Goal: Contribute content: Contribute content

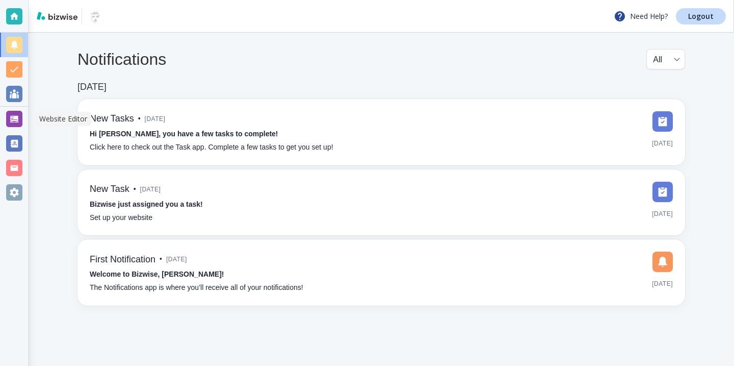
click at [11, 117] on div at bounding box center [14, 119] width 16 height 16
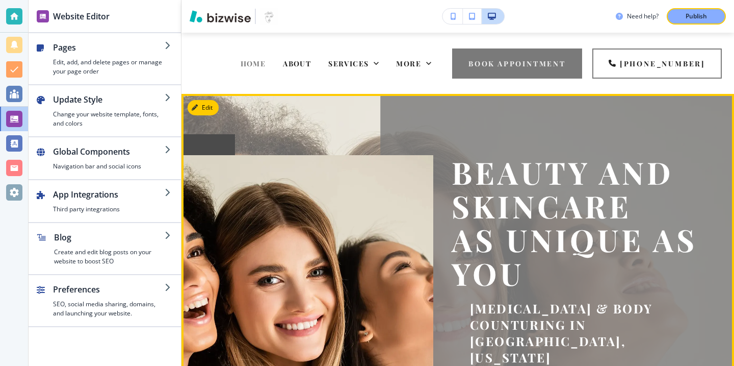
scroll to position [4, 0]
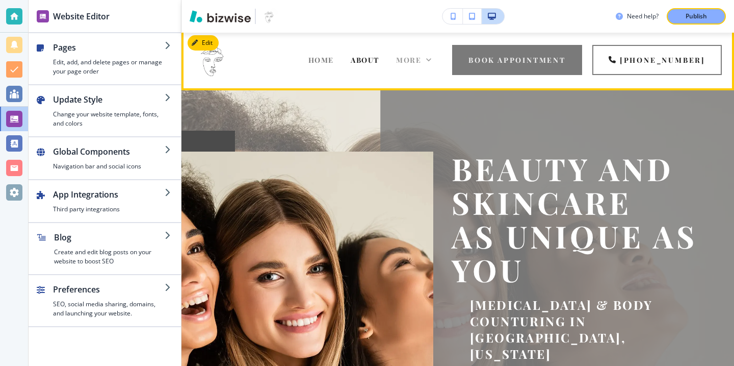
click at [434, 59] on icon at bounding box center [429, 60] width 10 height 10
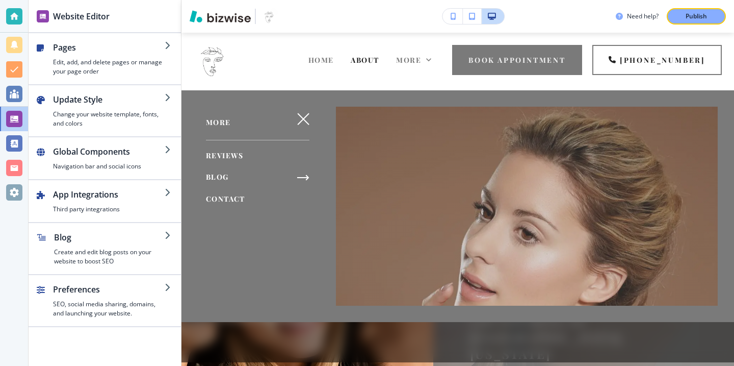
click at [223, 178] on span "BLOG" at bounding box center [217, 177] width 23 height 10
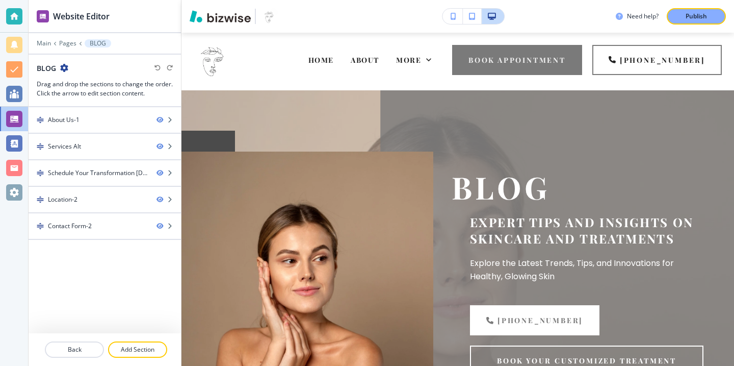
scroll to position [0, 0]
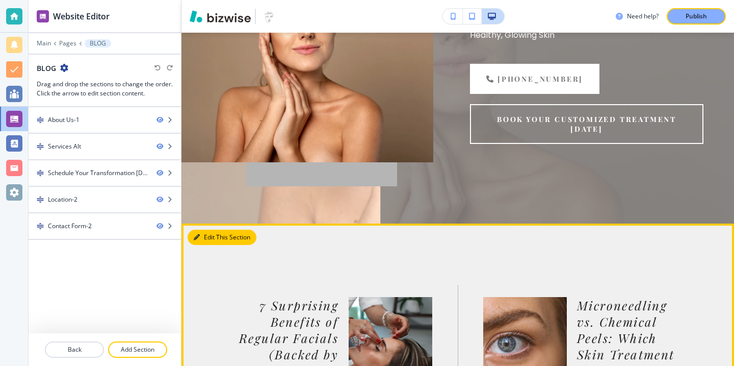
click at [201, 232] on button "Edit This Section" at bounding box center [222, 236] width 69 height 15
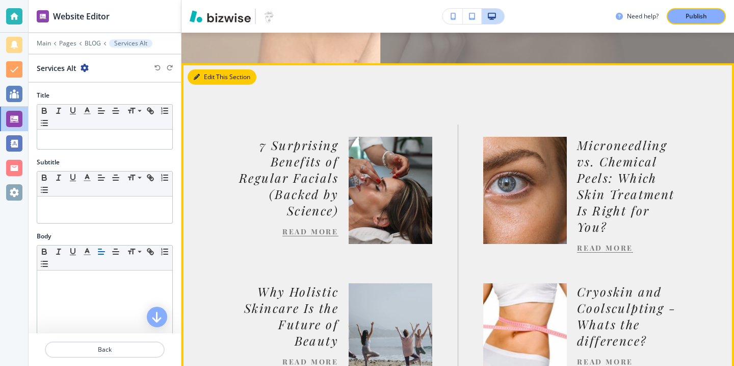
scroll to position [435, 0]
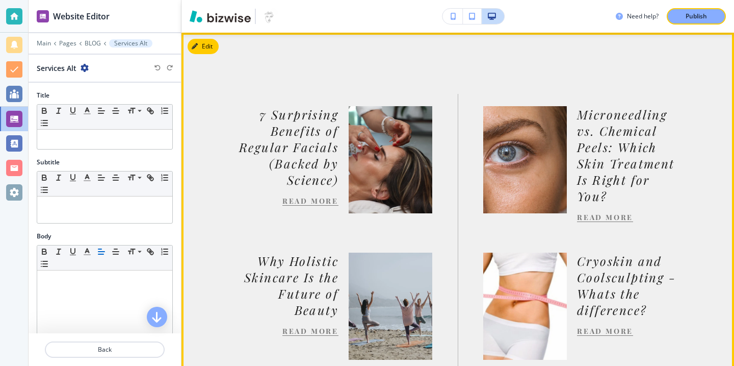
click at [304, 204] on link "READ MORE" at bounding box center [311, 201] width 56 height 10
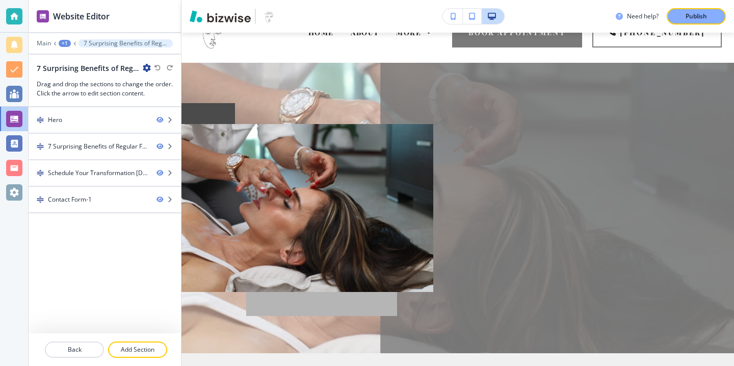
scroll to position [45, 0]
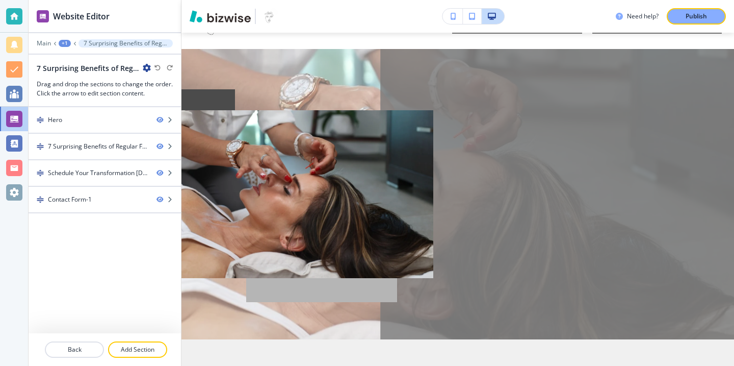
click at [147, 68] on icon "button" at bounding box center [147, 68] width 8 height 8
click at [167, 86] on p "Edit Page Settings" at bounding box center [175, 85] width 52 height 9
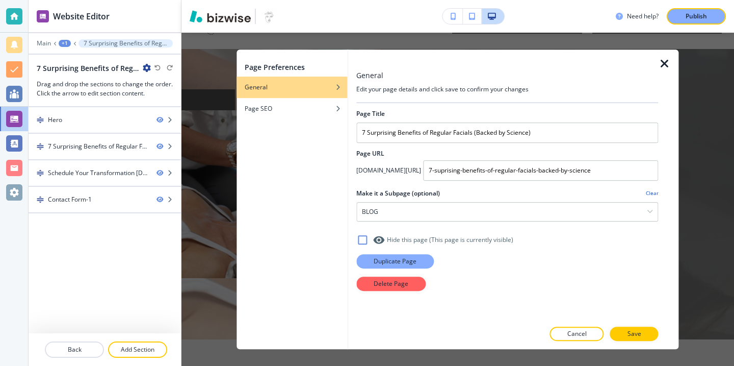
click at [384, 267] on button "Duplicate Page" at bounding box center [395, 261] width 78 height 14
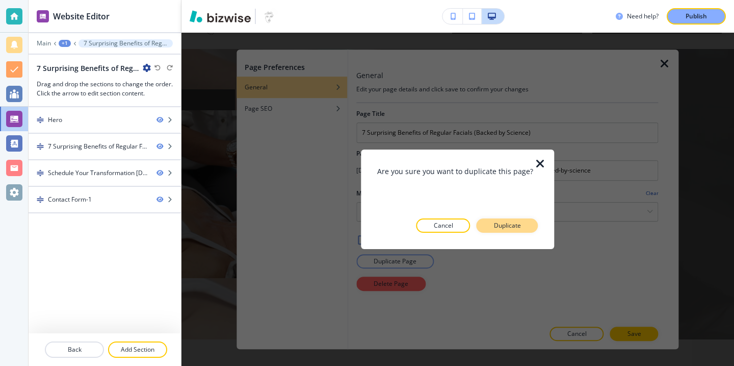
click at [519, 219] on button "Duplicate" at bounding box center [508, 225] width 62 height 14
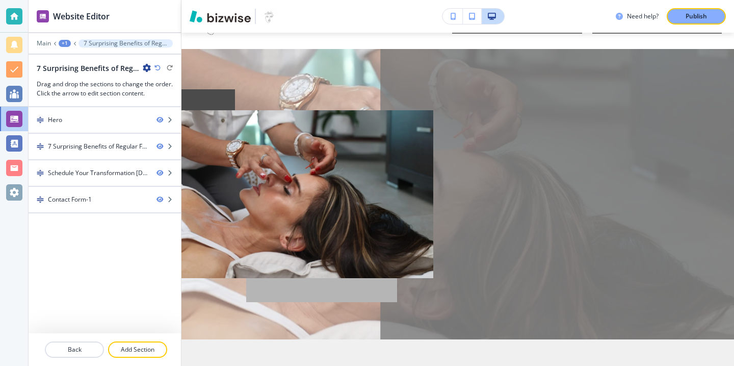
scroll to position [0, 0]
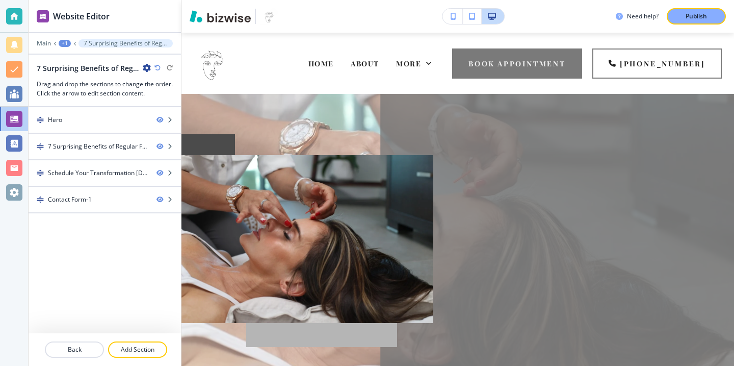
click at [145, 70] on icon "button" at bounding box center [147, 68] width 8 height 8
click at [177, 85] on p "Edit Page Settings" at bounding box center [175, 85] width 52 height 9
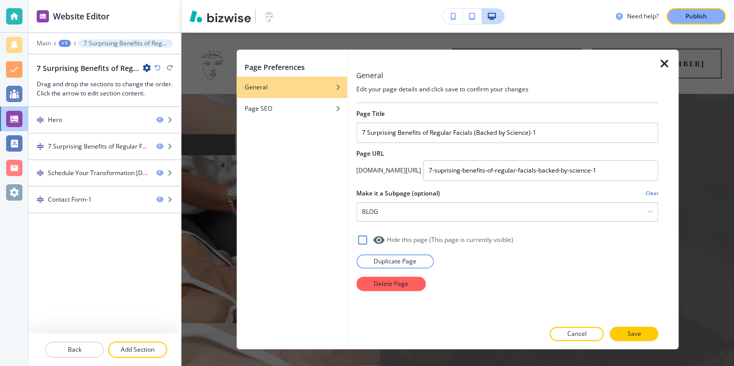
click at [423, 120] on div at bounding box center [507, 120] width 302 height 4
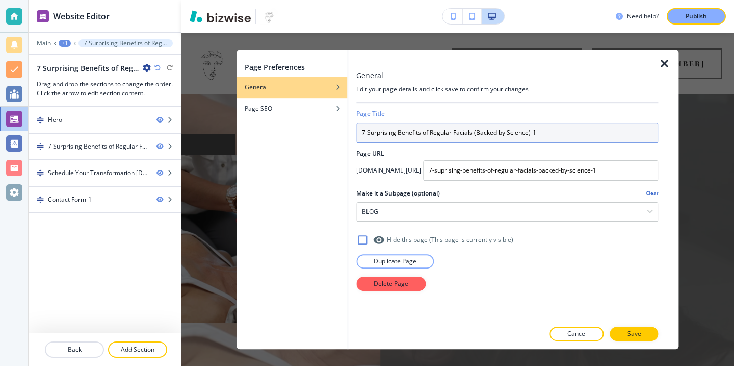
click at [427, 130] on input "7 Surprising Benefits of Regular Facials (Backed by Science)-1" at bounding box center [507, 132] width 302 height 20
click at [427, 131] on input "7 Surprising Benefits of Regular Facials (Backed by Science)-1" at bounding box center [507, 132] width 302 height 20
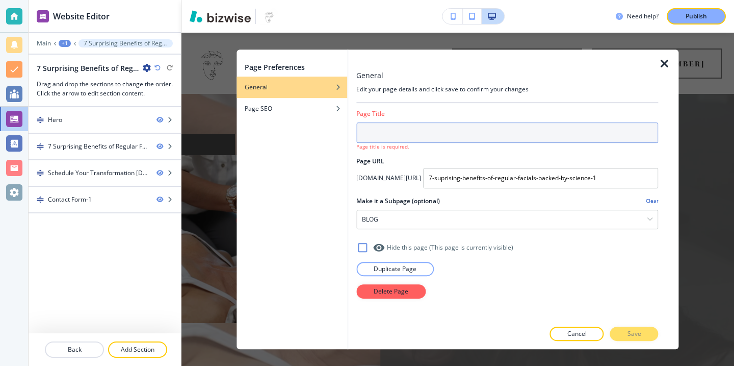
paste input "How Stress Shows Up on Your Skin and What You Can Do About It"
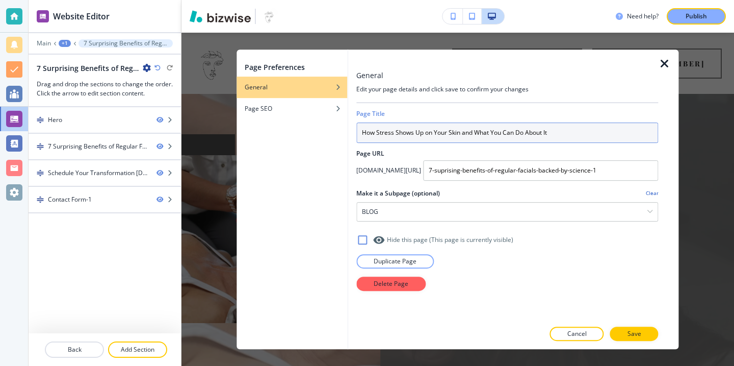
type input "How Stress Shows Up on Your Skin and What You Can Do About It"
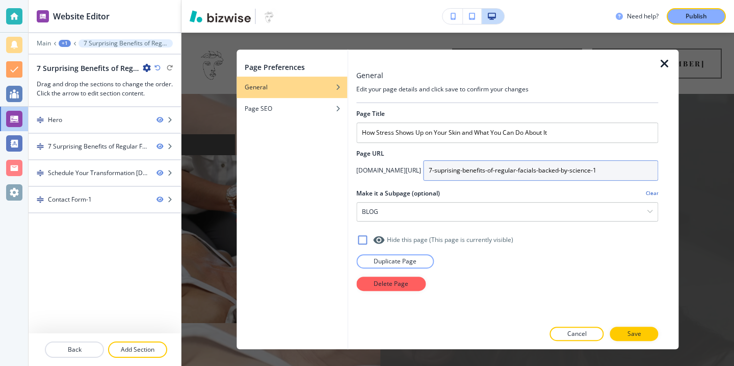
click at [489, 181] on div at bounding box center [507, 185] width 302 height 8
click at [490, 169] on input "7-suprising-benefits-of-regular-facials-backed-by-science-1" at bounding box center [540, 170] width 235 height 20
type input "how-stress-shows-up-on-your-skin-and-what-you-can-do-about-it"
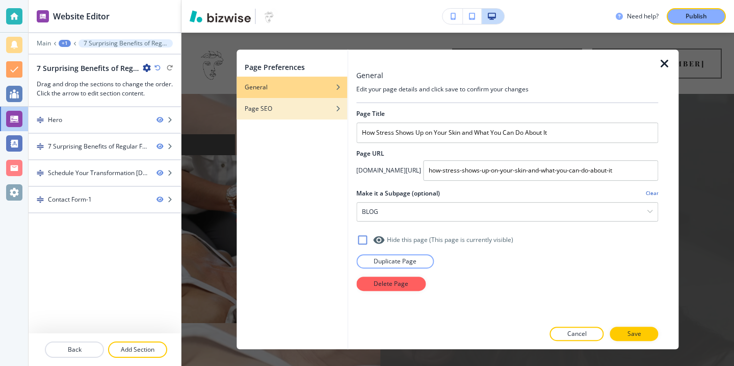
click at [310, 114] on div "button" at bounding box center [292, 116] width 111 height 6
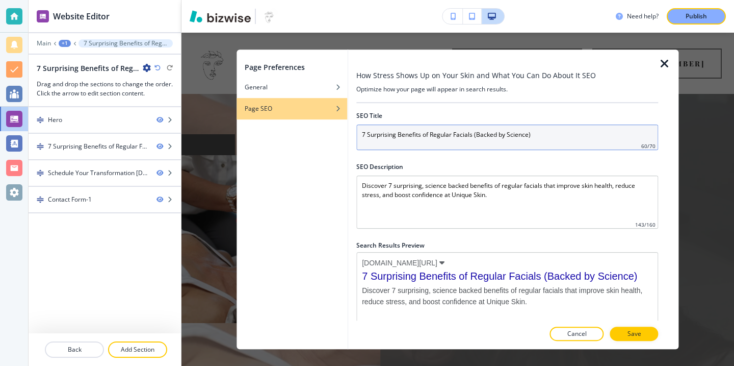
click at [390, 137] on input "7 Surprising Benefits of Regular Facials (Backed by Science)" at bounding box center [507, 136] width 302 height 25
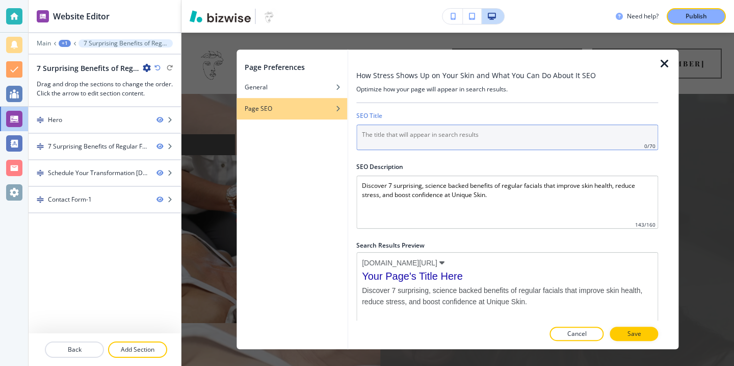
paste input "How Stress Shows Up on Your Skin and What You Can Do About It"
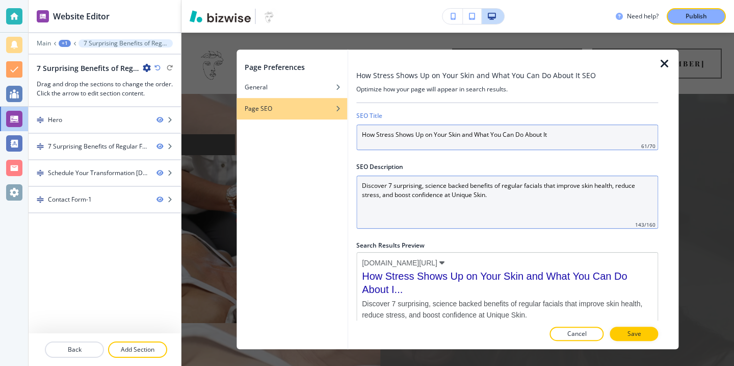
type input "How Stress Shows Up on Your Skin and What You Can Do About It"
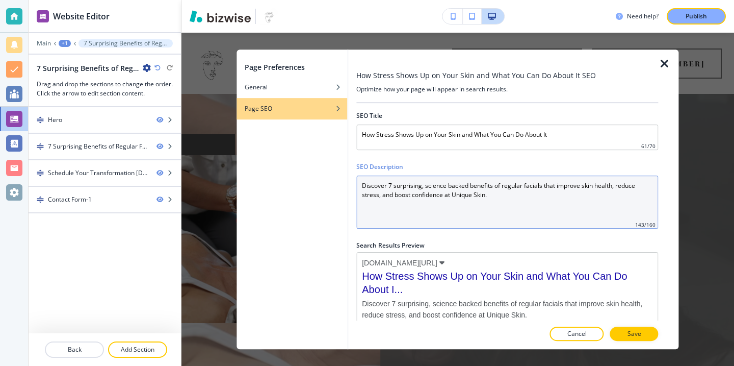
drag, startPoint x: 508, startPoint y: 192, endPoint x: 321, endPoint y: 182, distance: 187.4
click at [321, 182] on div "Page Preferences General Page SEO How Stress Shows Up on Your Skin and What You…" at bounding box center [458, 199] width 442 height 300
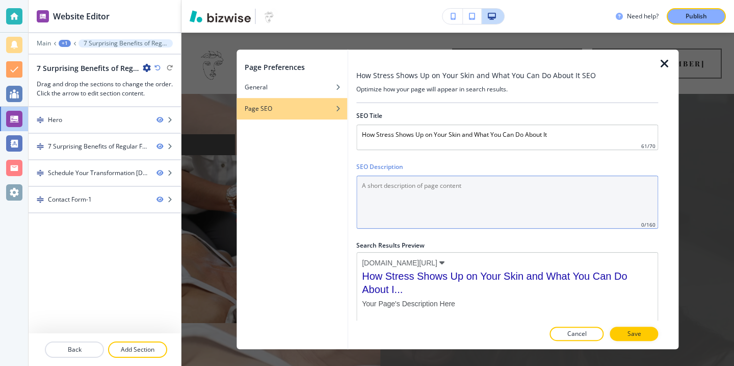
paste Description "Discover how stress impacts your skin with breakouts, redness, and aging. Learn…"
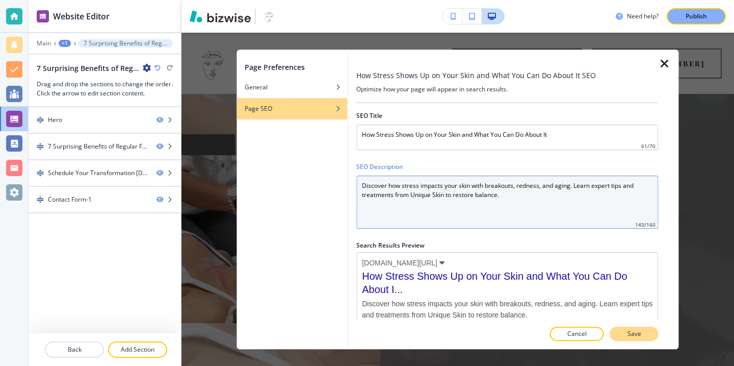
type Description "Discover how stress impacts your skin with breakouts, redness, and aging. Learn…"
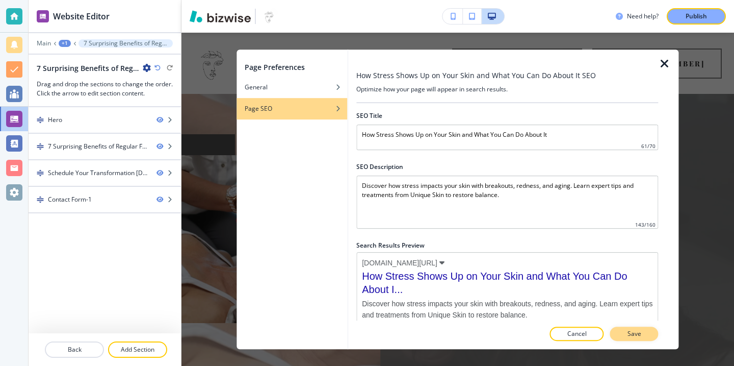
click at [638, 328] on button "Save" at bounding box center [634, 333] width 48 height 14
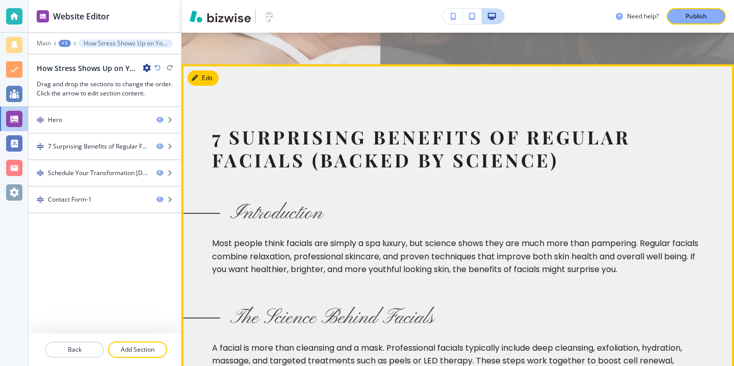
scroll to position [274, 0]
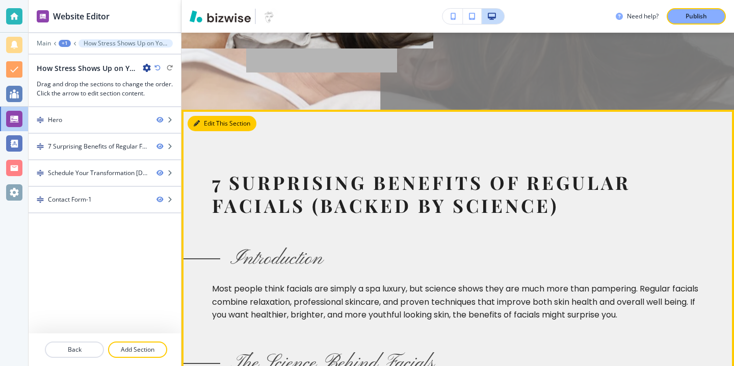
click at [194, 126] on icon "button" at bounding box center [197, 123] width 6 height 6
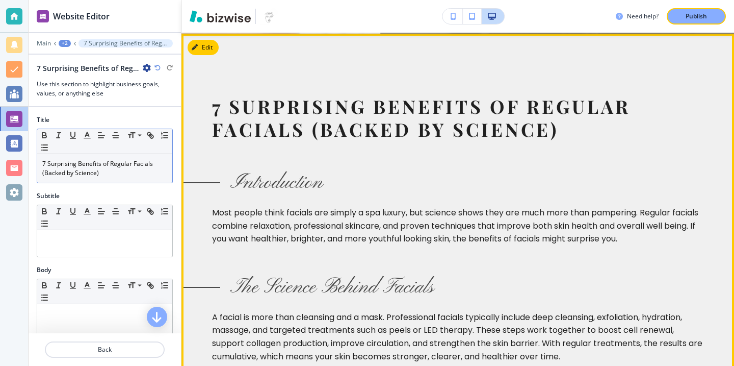
scroll to position [351, 0]
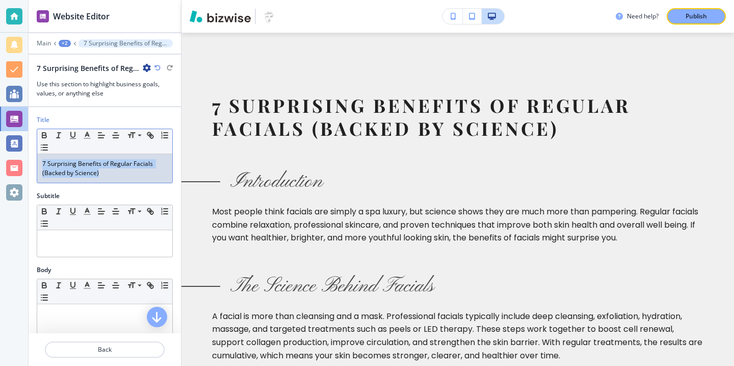
drag, startPoint x: 150, startPoint y: 178, endPoint x: 52, endPoint y: 149, distance: 102.6
click at [52, 150] on div "Small Normal Large Huge 7 Surprising Benefits of Regular Facials (Backed by Sci…" at bounding box center [105, 156] width 136 height 55
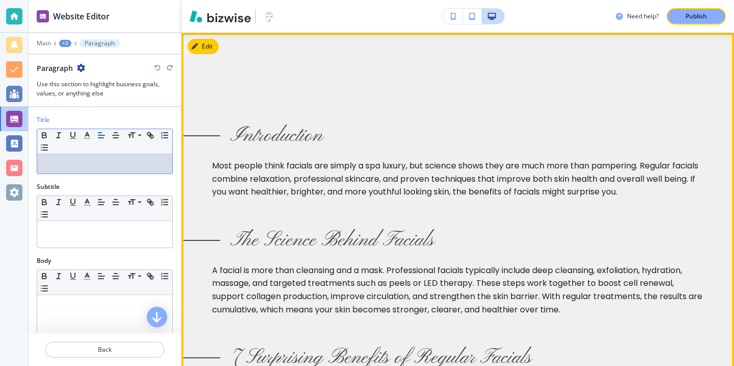
paste div
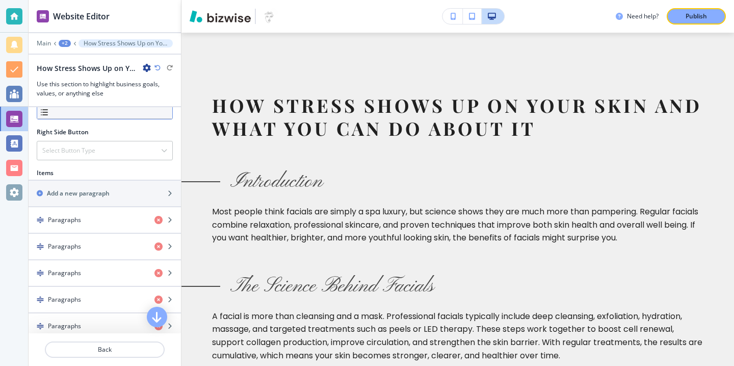
scroll to position [545, 0]
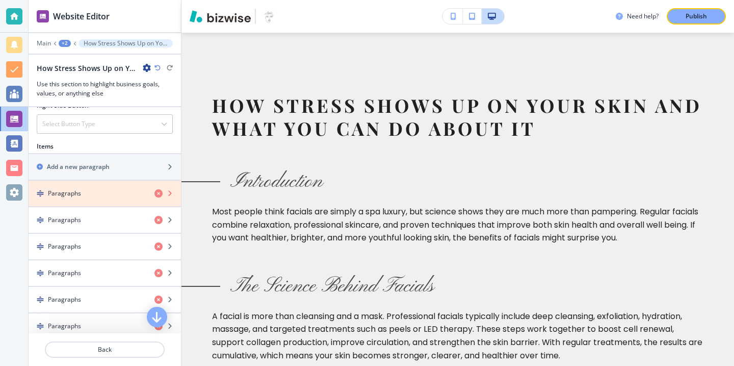
click at [159, 193] on icon "button" at bounding box center [159, 193] width 8 height 8
click at [158, 193] on icon "button" at bounding box center [159, 193] width 8 height 8
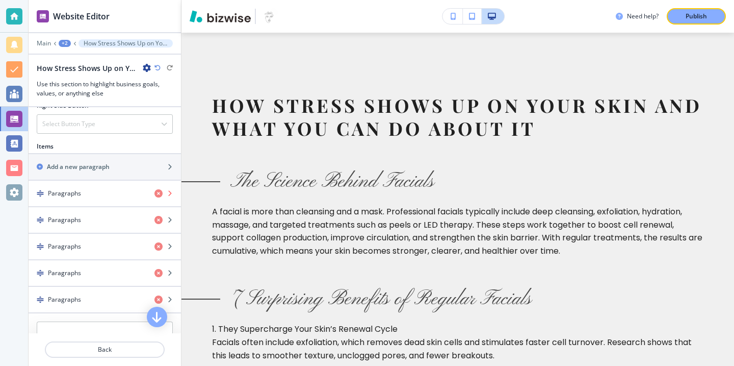
click at [158, 193] on icon "button" at bounding box center [159, 193] width 8 height 8
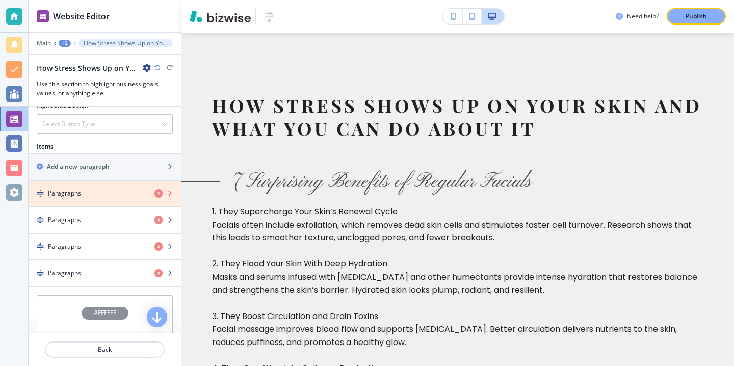
click at [158, 193] on icon "button" at bounding box center [159, 193] width 8 height 8
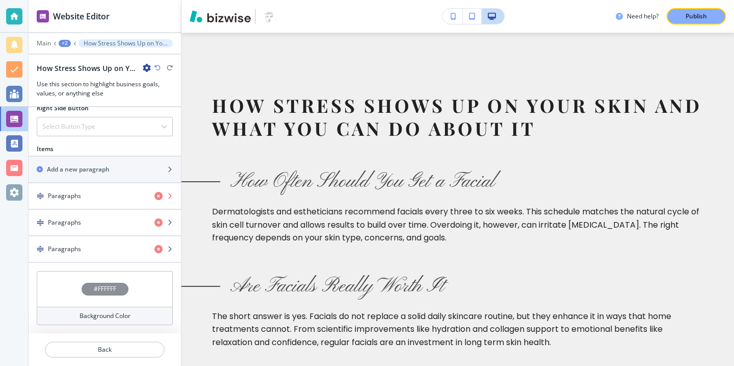
click at [158, 193] on icon "button" at bounding box center [159, 196] width 8 height 8
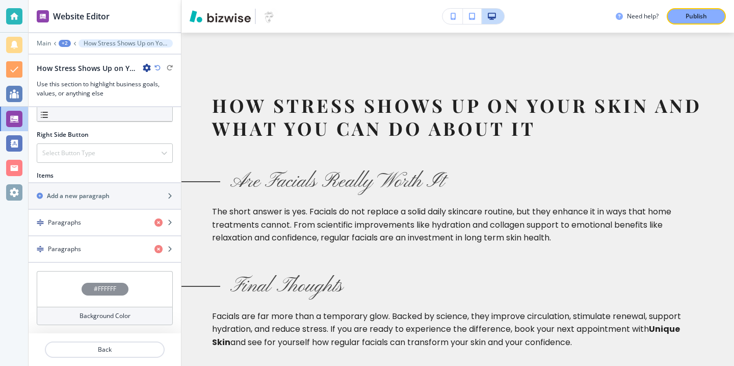
scroll to position [516, 0]
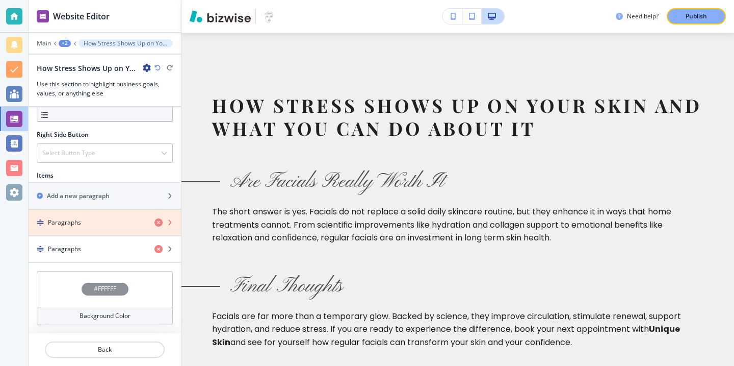
click at [160, 221] on icon "button" at bounding box center [159, 222] width 8 height 8
click at [159, 224] on icon "button" at bounding box center [159, 222] width 8 height 8
click at [158, 223] on icon "button" at bounding box center [159, 222] width 8 height 8
click at [158, 222] on icon "button" at bounding box center [159, 222] width 8 height 8
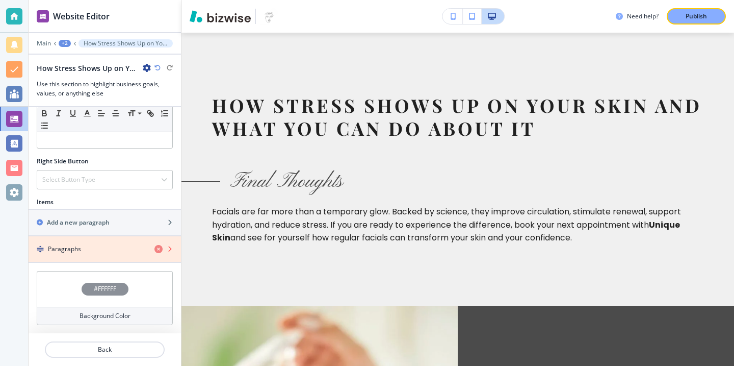
click at [157, 248] on icon "button" at bounding box center [159, 249] width 8 height 8
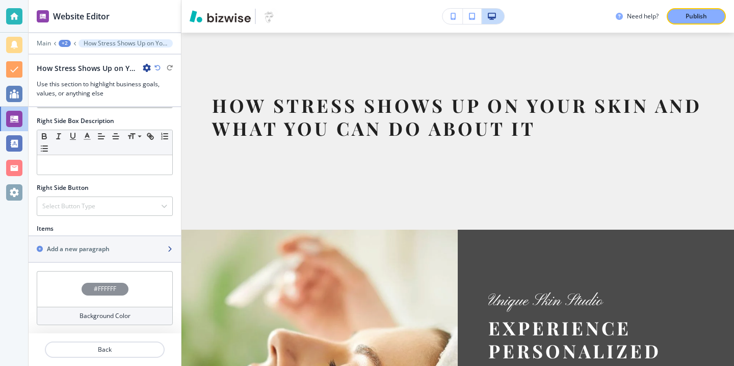
click at [152, 244] on div "Add a new paragraph" at bounding box center [94, 248] width 130 height 9
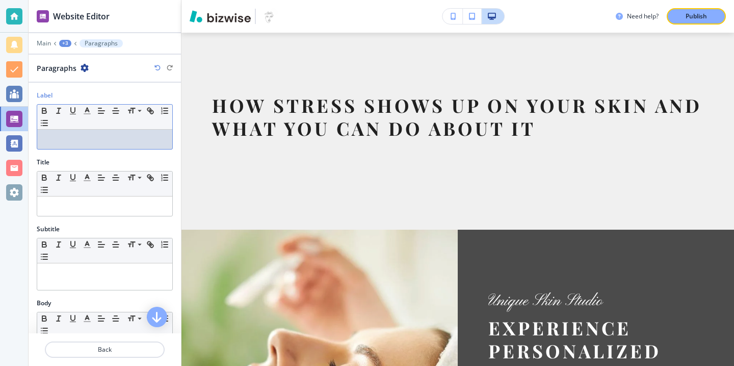
click at [136, 141] on p at bounding box center [104, 139] width 125 height 9
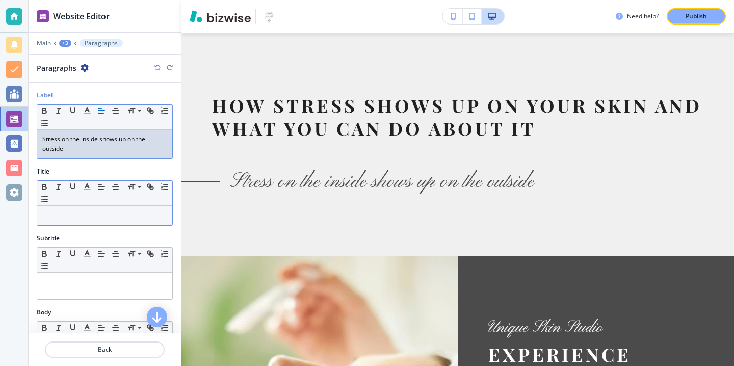
click at [115, 209] on div at bounding box center [104, 215] width 135 height 19
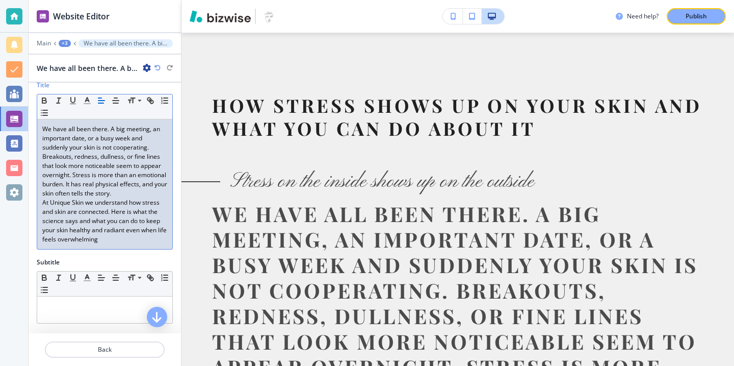
scroll to position [116, 0]
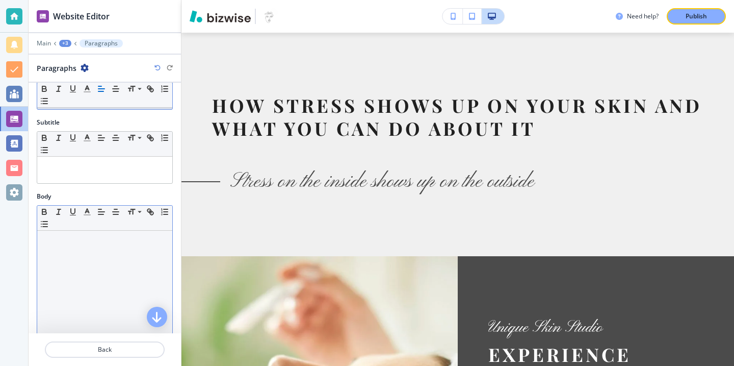
click at [83, 277] on div at bounding box center [104, 296] width 135 height 133
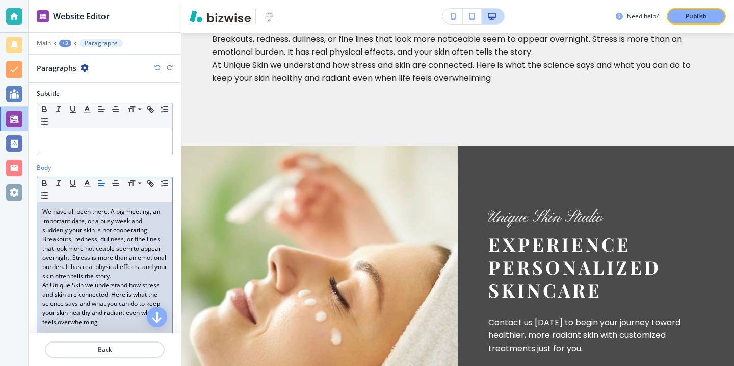
scroll to position [391, 0]
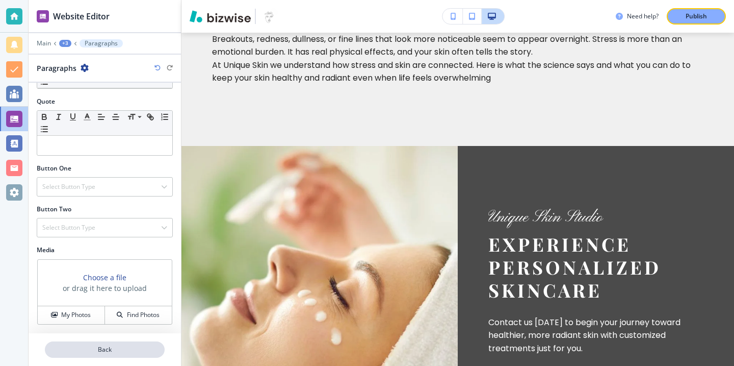
click at [110, 347] on p "Back" at bounding box center [105, 349] width 118 height 9
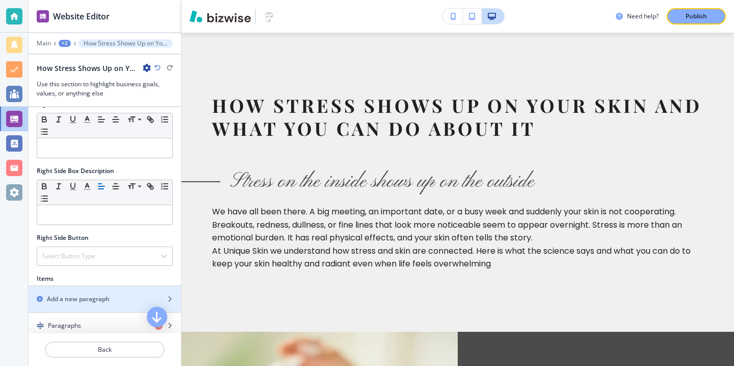
scroll to position [470, 0]
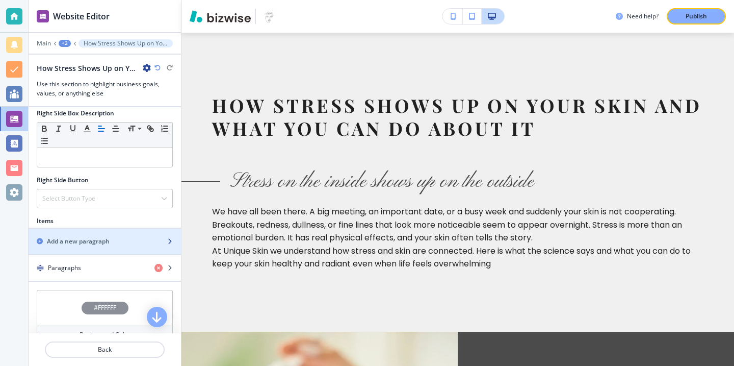
click at [117, 238] on div "Add a new paragraph" at bounding box center [94, 241] width 130 height 9
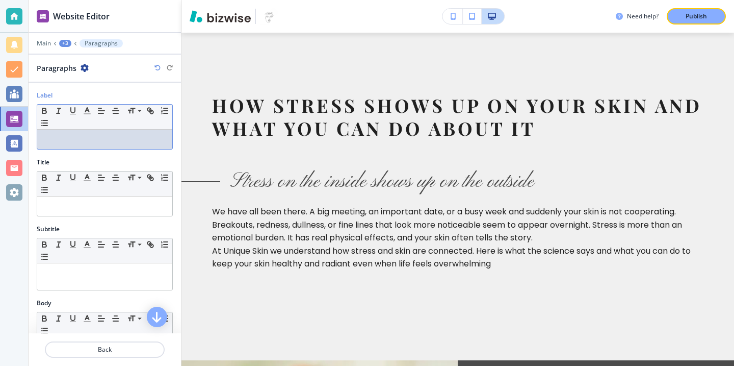
click at [146, 149] on div "Label Small Normal Large Huge" at bounding box center [105, 124] width 152 height 67
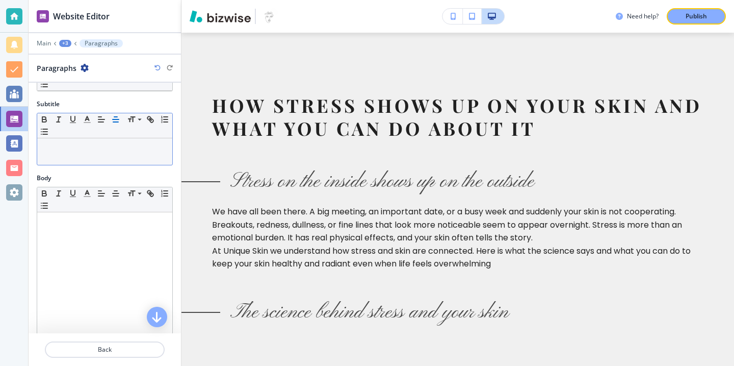
scroll to position [156, 0]
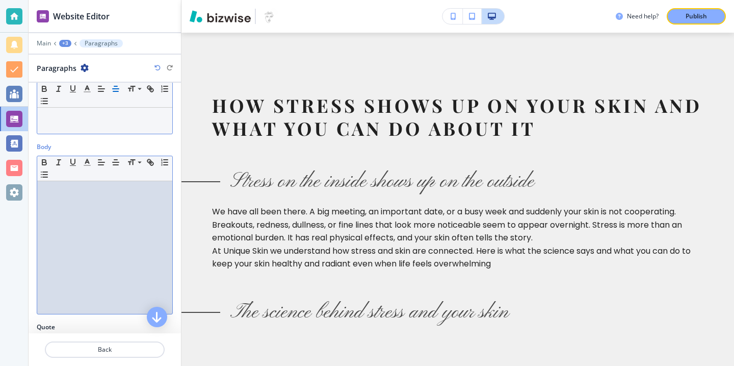
click at [119, 242] on div at bounding box center [104, 247] width 135 height 133
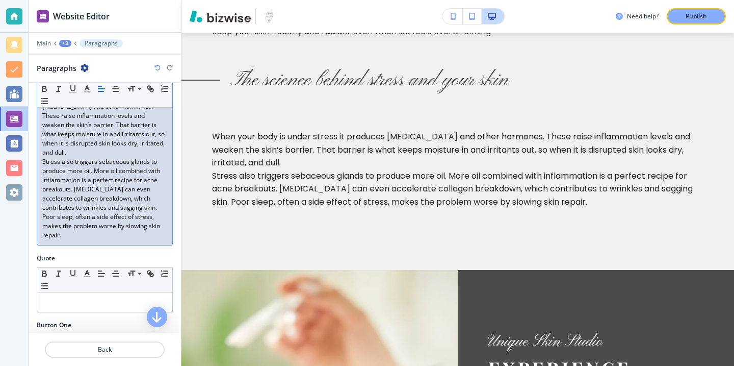
scroll to position [212, 0]
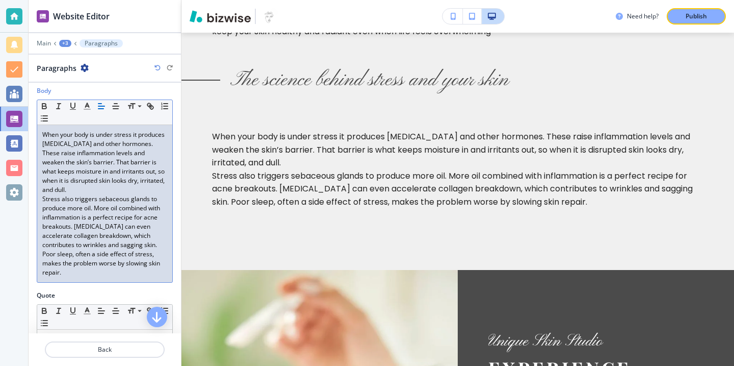
click at [145, 177] on p "When your body is under stress it produces [MEDICAL_DATA] and other hormones. T…" at bounding box center [104, 162] width 125 height 64
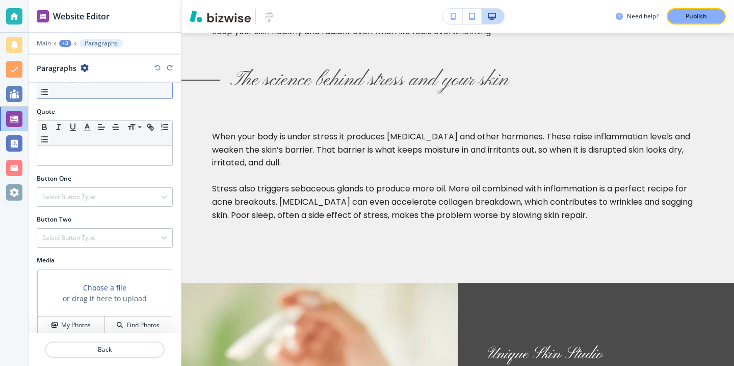
scroll to position [406, 0]
click at [115, 355] on button "Back" at bounding box center [105, 349] width 120 height 16
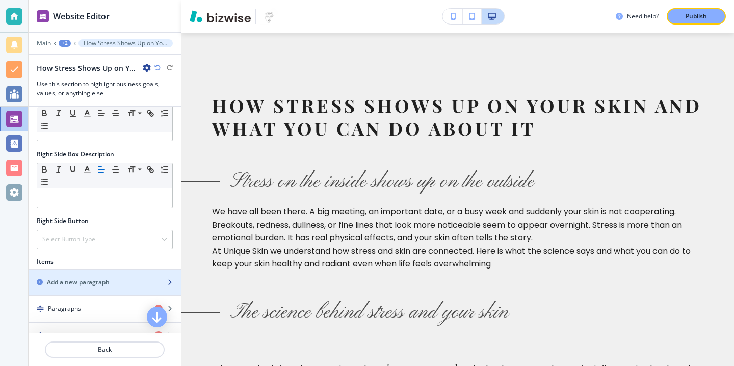
scroll to position [516, 0]
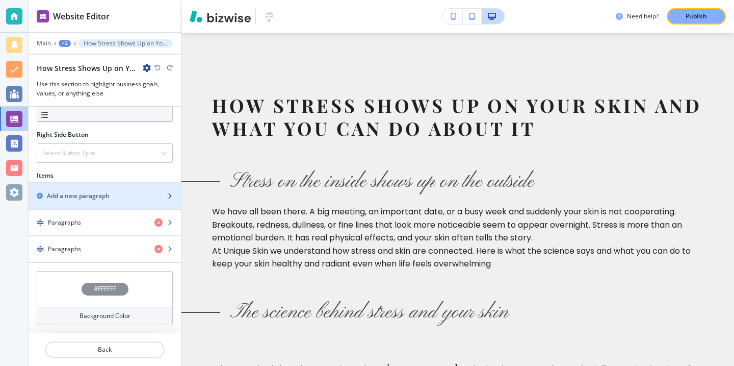
click at [134, 190] on div "button" at bounding box center [105, 187] width 152 height 8
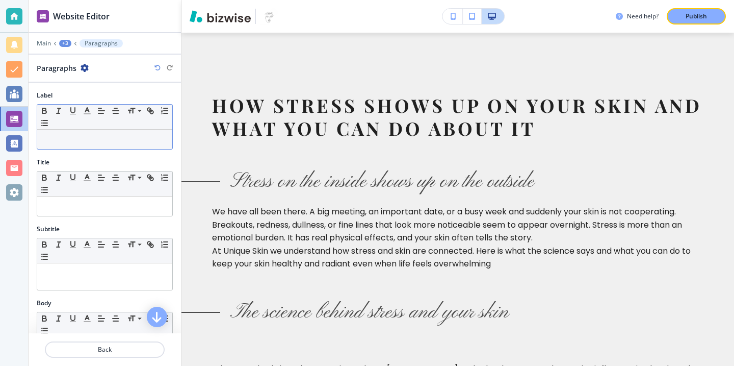
click at [114, 147] on div at bounding box center [104, 139] width 135 height 19
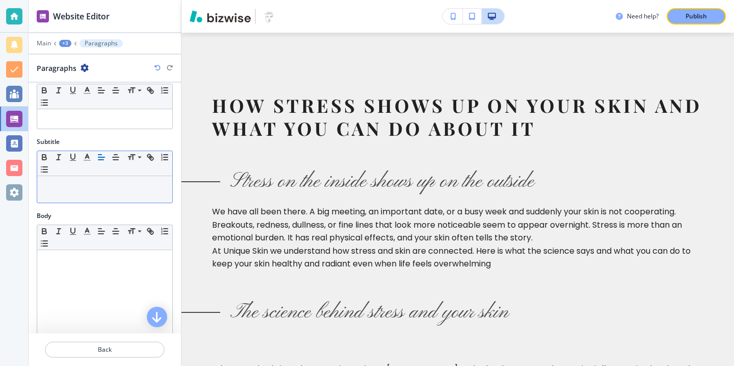
scroll to position [106, 0]
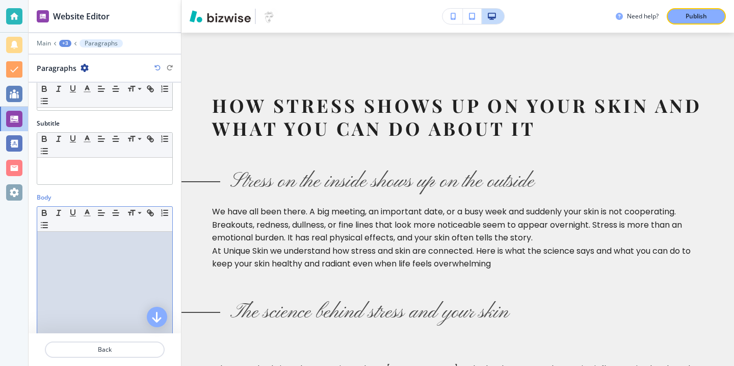
click at [107, 256] on div at bounding box center [104, 298] width 135 height 133
click at [78, 269] on li at bounding box center [110, 268] width 116 height 9
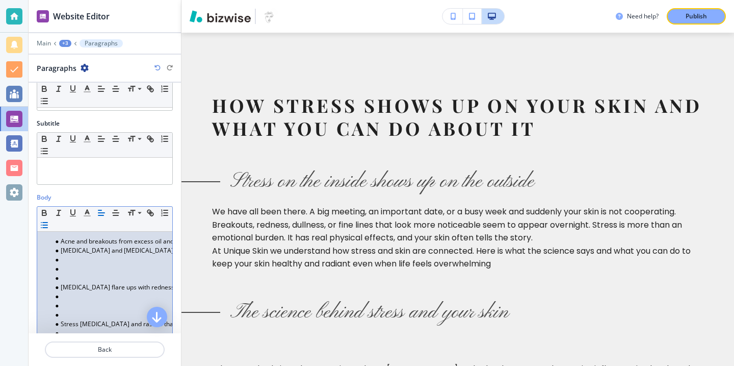
scroll to position [96, 0]
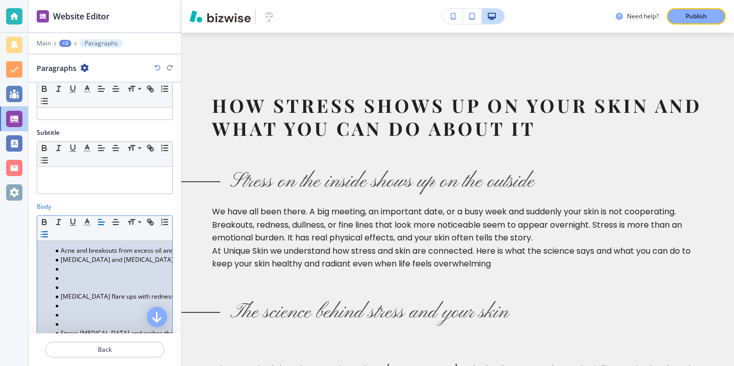
click at [66, 281] on li at bounding box center [110, 277] width 116 height 9
click at [65, 289] on li at bounding box center [110, 287] width 116 height 9
click at [65, 302] on li "Stress [MEDICAL_DATA] and rashes that appear suddenly" at bounding box center [110, 305] width 116 height 9
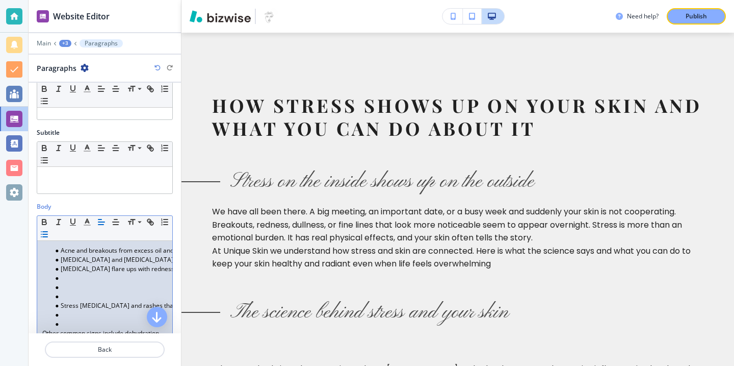
click at [65, 295] on li at bounding box center [110, 296] width 116 height 9
click at [62, 301] on p "Other common signs include dehydration, dullness, and fine lines that seem more…" at bounding box center [104, 315] width 125 height 28
click at [62, 298] on li at bounding box center [110, 296] width 116 height 9
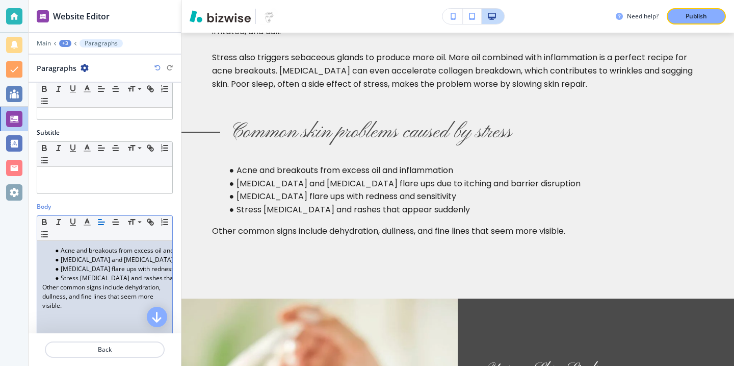
scroll to position [169, 0]
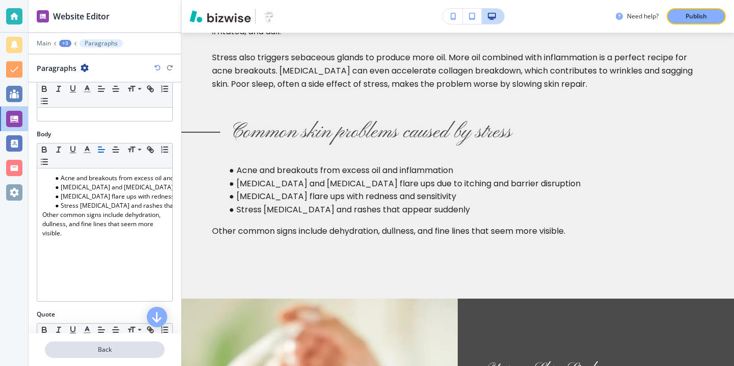
click at [111, 348] on p "Back" at bounding box center [105, 349] width 118 height 9
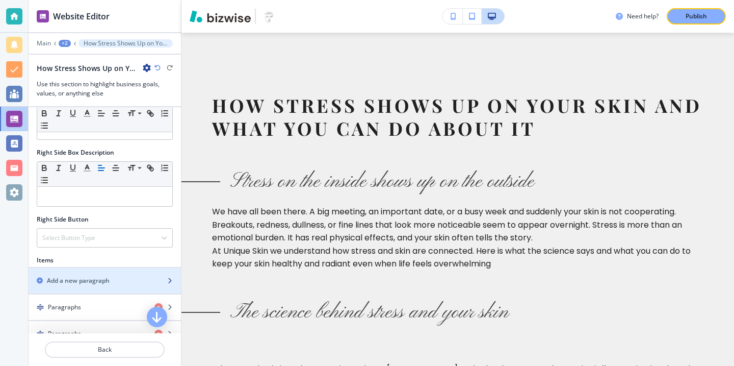
scroll to position [542, 0]
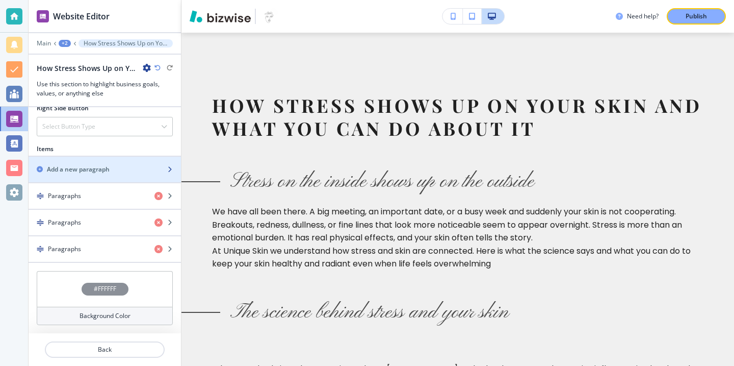
click at [112, 165] on div "Add a new paragraph" at bounding box center [94, 169] width 130 height 9
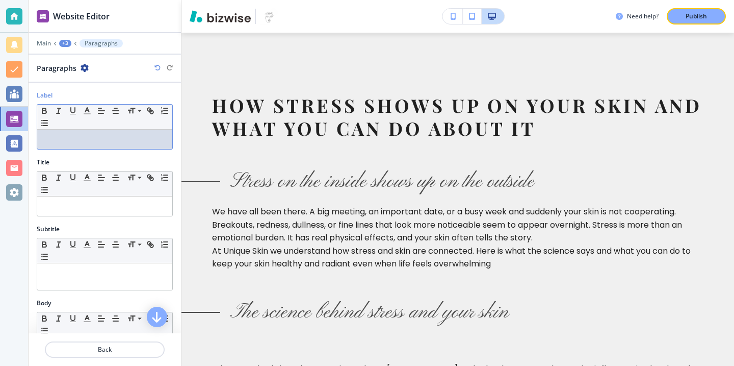
click at [158, 149] on div "Label Small Normal Large Huge" at bounding box center [105, 124] width 152 height 67
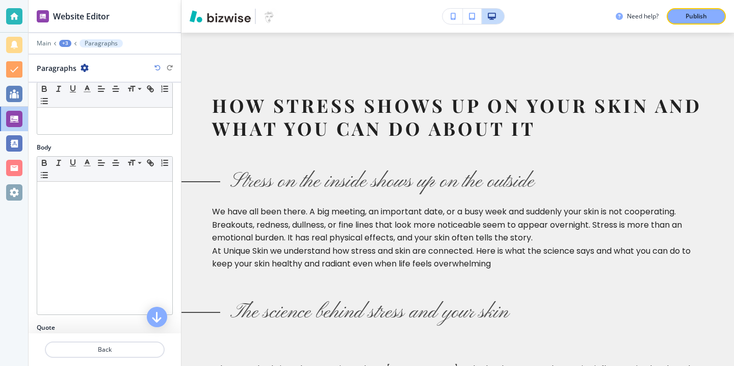
scroll to position [229, 0]
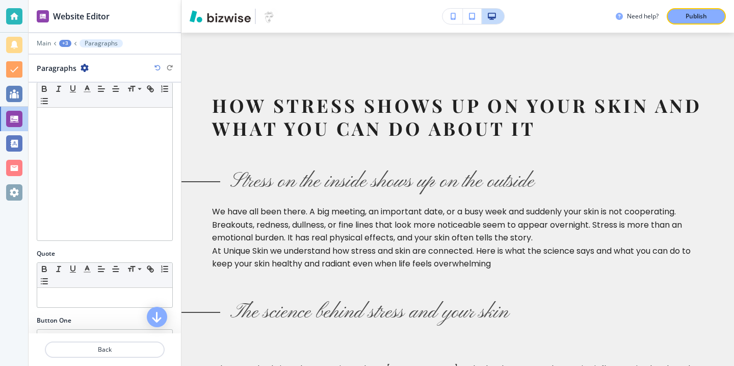
click at [76, 219] on div at bounding box center [104, 174] width 135 height 133
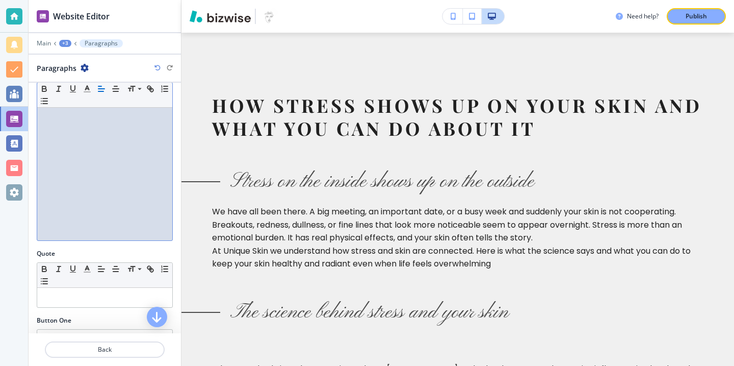
click at [129, 177] on div at bounding box center [104, 174] width 135 height 133
paste div
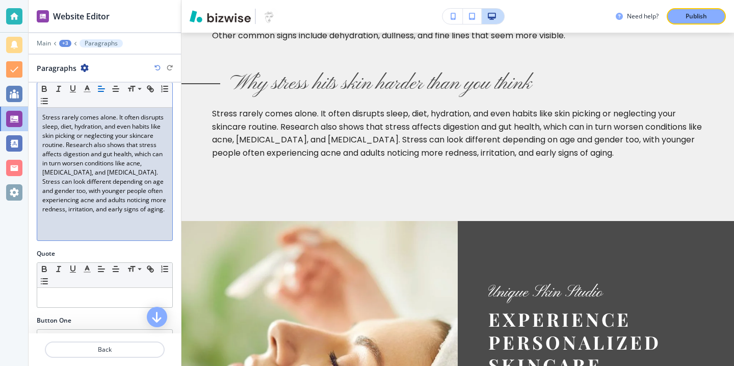
scroll to position [381, 0]
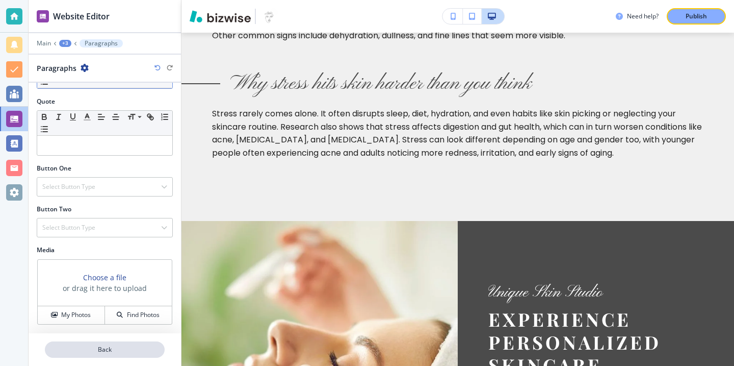
click at [105, 346] on p "Back" at bounding box center [105, 349] width 118 height 9
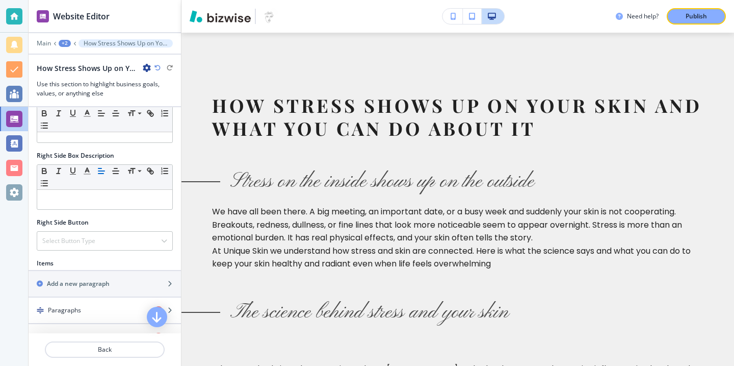
scroll to position [521, 0]
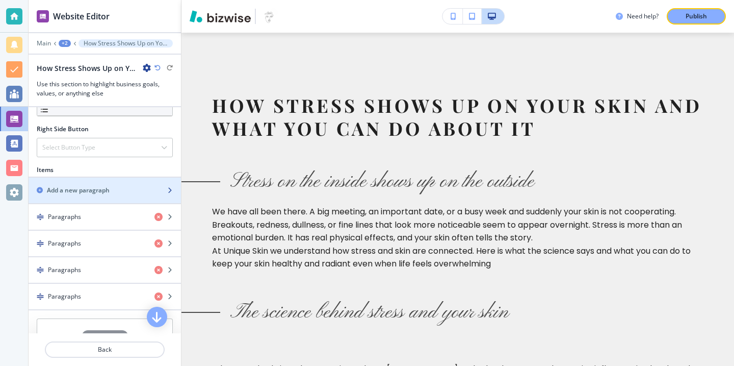
click at [109, 193] on h2 "Add a new paragraph" at bounding box center [78, 190] width 63 height 9
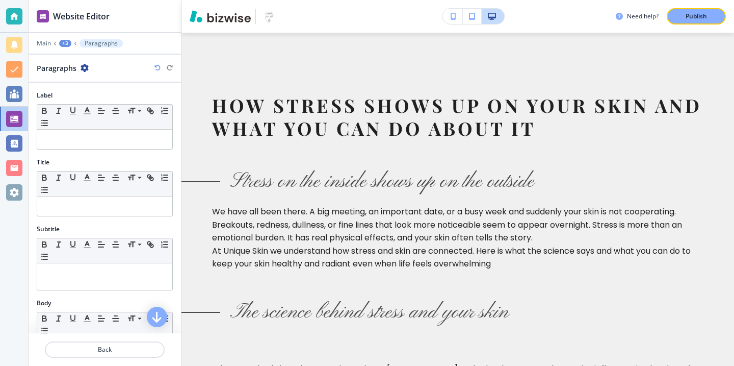
click at [124, 158] on div "Title" at bounding box center [105, 162] width 136 height 9
click at [127, 148] on div at bounding box center [104, 139] width 135 height 19
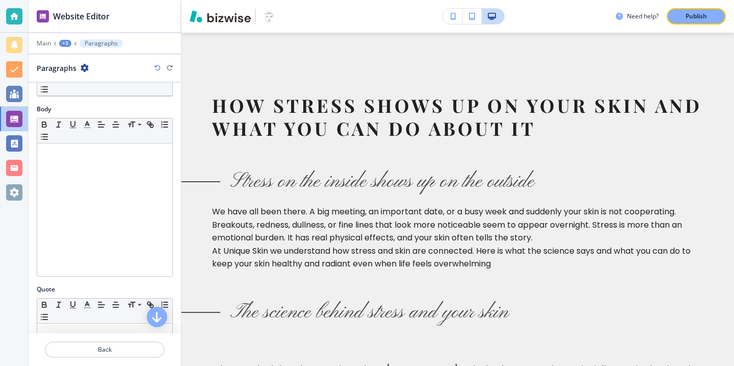
scroll to position [208, 0]
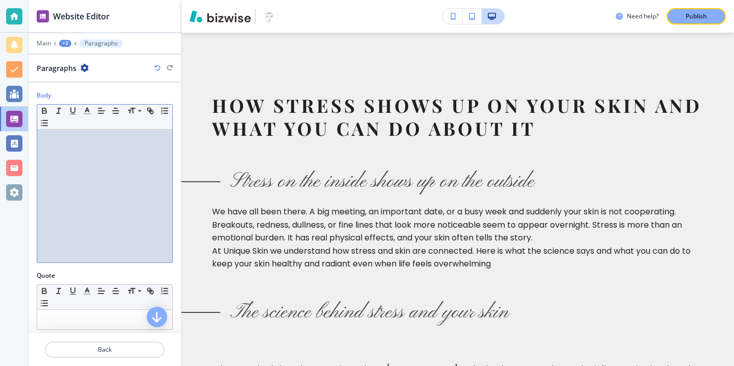
click at [148, 210] on div at bounding box center [104, 196] width 135 height 133
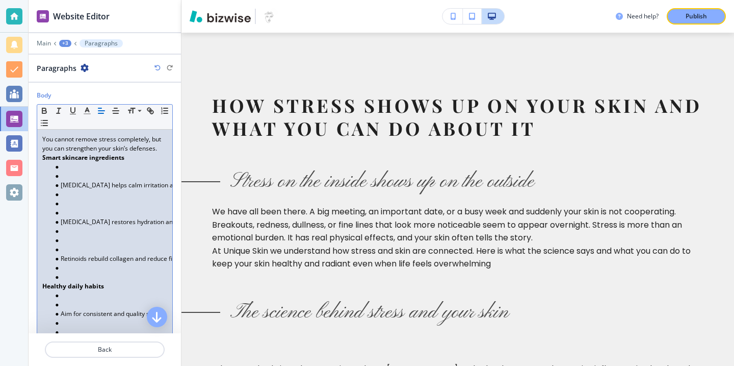
click at [82, 273] on li at bounding box center [110, 276] width 116 height 9
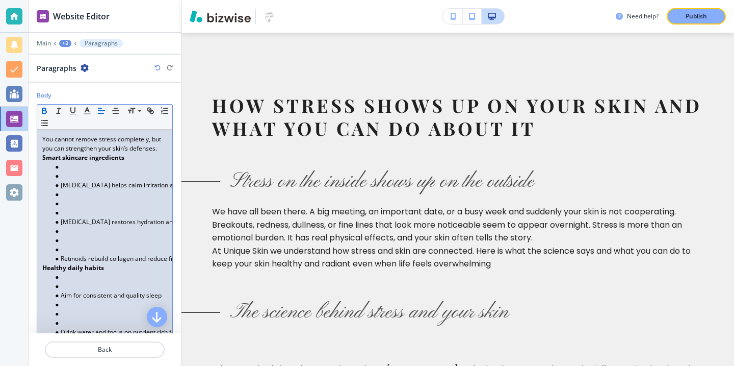
click at [69, 253] on li at bounding box center [110, 249] width 116 height 9
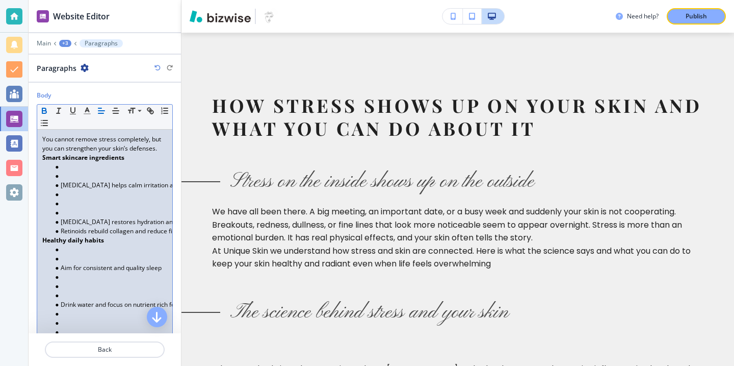
click at [72, 209] on li at bounding box center [110, 212] width 116 height 9
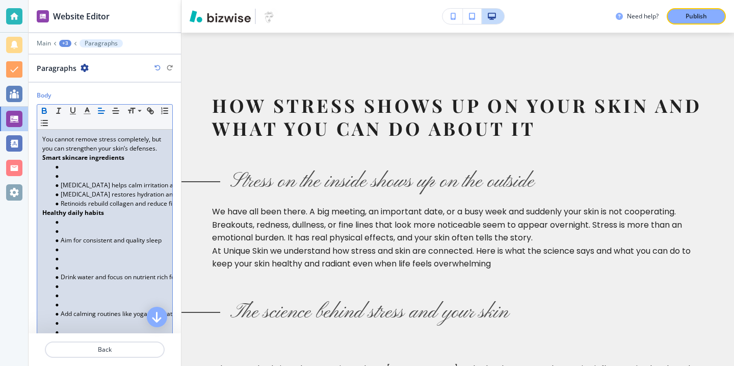
click at [69, 181] on li "[MEDICAL_DATA] helps calm irritation and strengthen the barrier" at bounding box center [110, 185] width 116 height 9
click at [68, 176] on li at bounding box center [110, 175] width 116 height 9
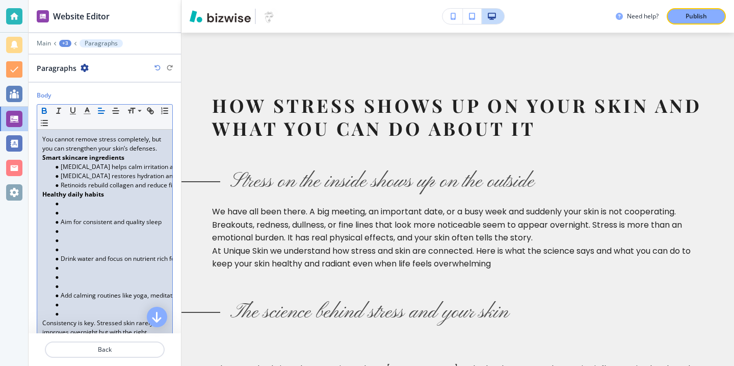
click at [66, 219] on li "Aim for consistent and quality sleep" at bounding box center [110, 221] width 116 height 9
click at [66, 213] on li at bounding box center [110, 212] width 116 height 9
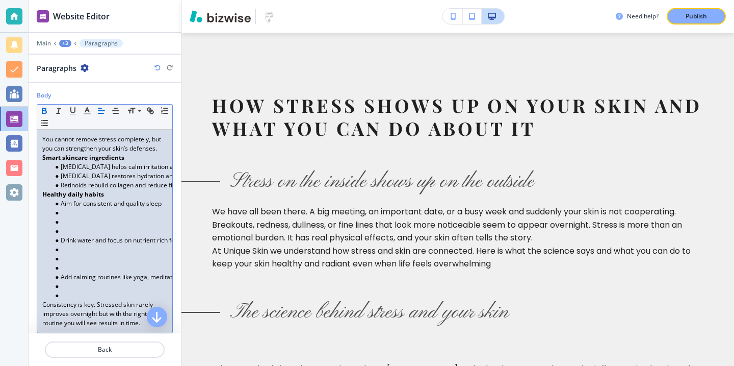
click at [64, 236] on li "Drink water and focus on nutrient rich foods" at bounding box center [110, 240] width 116 height 9
click at [64, 228] on li at bounding box center [110, 230] width 116 height 9
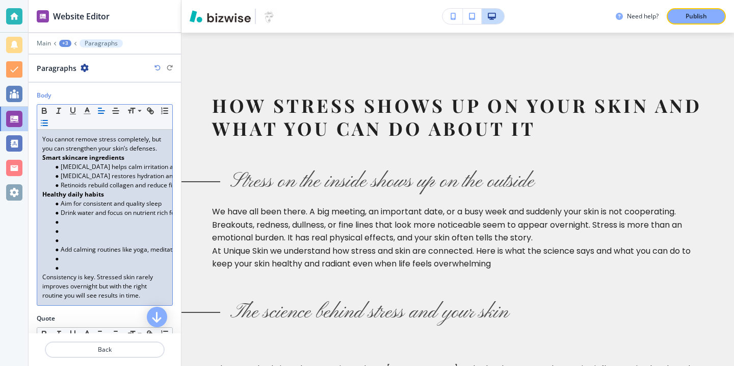
click at [60, 245] on li "Add calming routines like yoga, meditation, or [MEDICAL_DATA]" at bounding box center [110, 249] width 116 height 9
click at [62, 243] on li at bounding box center [110, 240] width 116 height 9
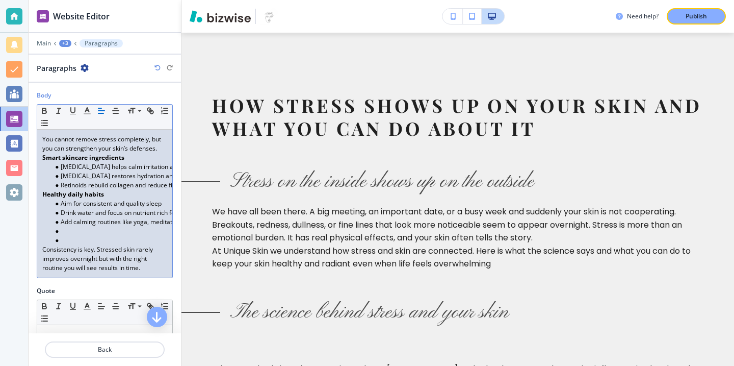
click at [69, 243] on li at bounding box center [110, 240] width 116 height 9
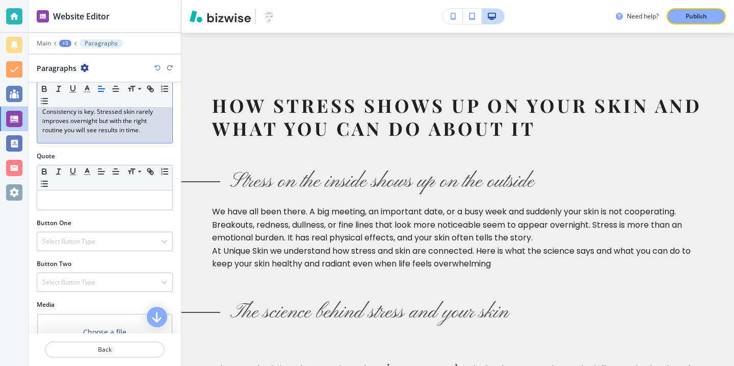
scroll to position [381, 0]
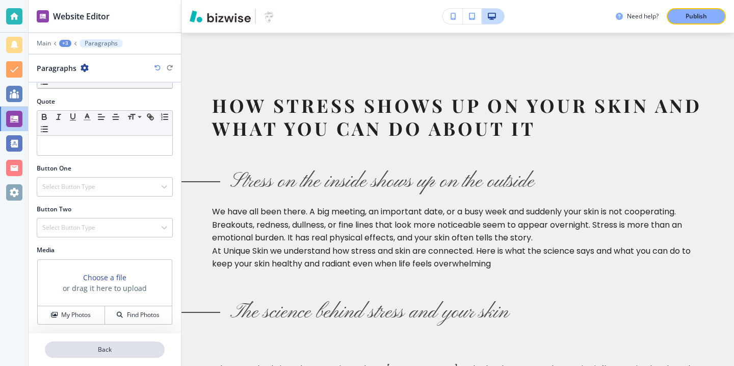
click at [82, 351] on p "Back" at bounding box center [105, 349] width 118 height 9
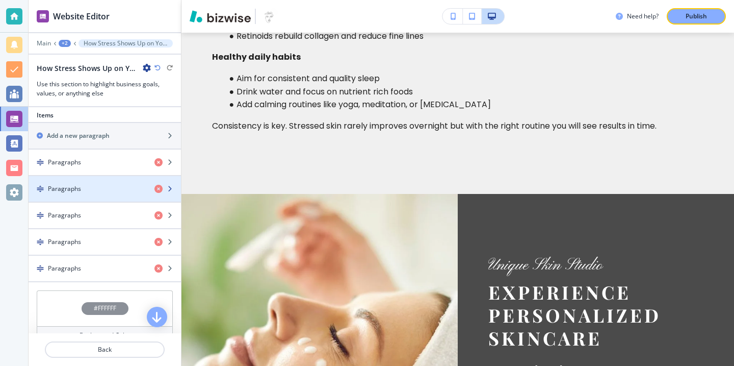
scroll to position [550, 0]
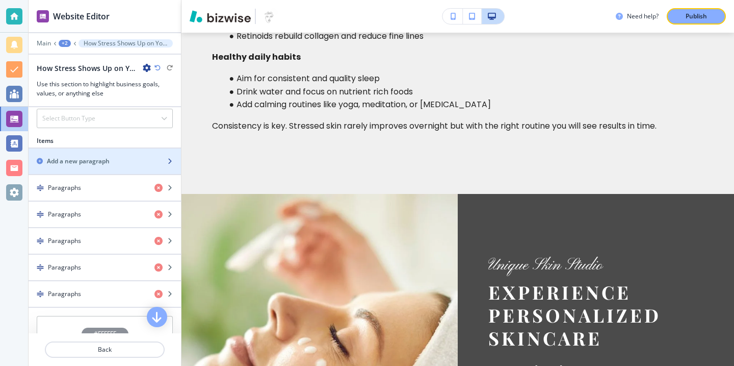
click at [97, 164] on h2 "Add a new paragraph" at bounding box center [78, 161] width 63 height 9
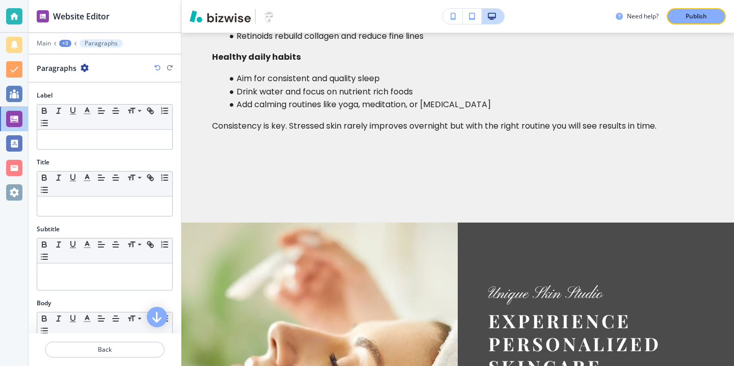
click at [119, 91] on div "Label" at bounding box center [105, 95] width 136 height 9
click at [119, 134] on div at bounding box center [104, 139] width 135 height 19
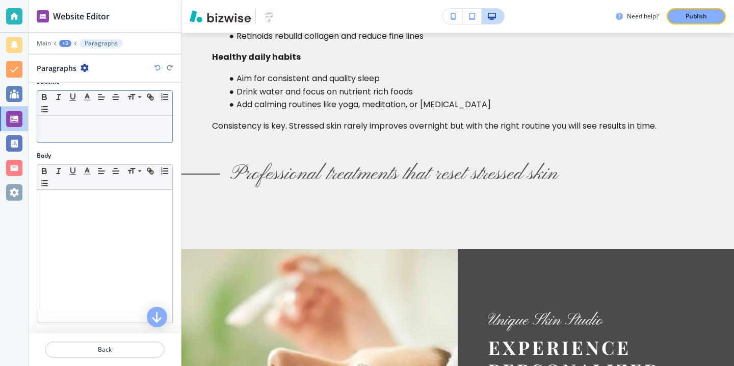
scroll to position [165, 0]
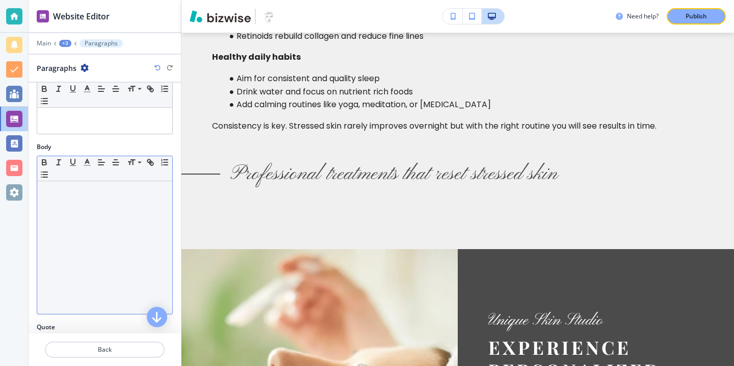
click at [108, 281] on div at bounding box center [104, 247] width 135 height 133
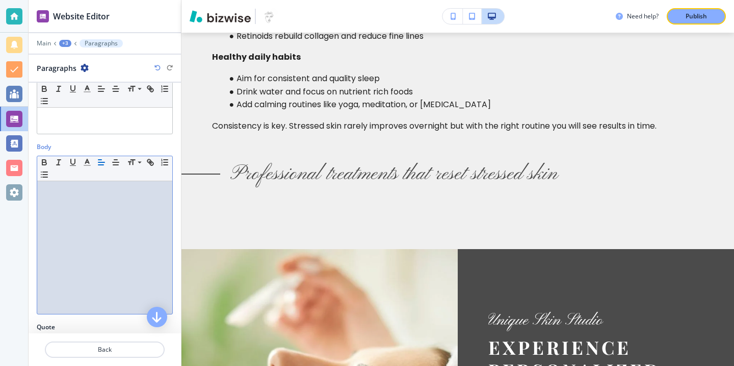
scroll to position [0, 0]
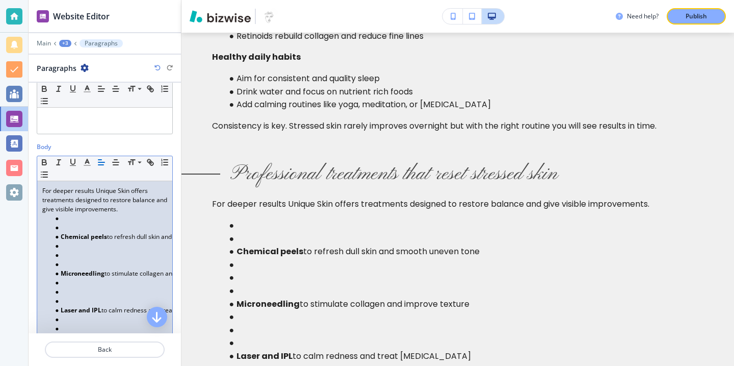
click at [109, 243] on li at bounding box center [110, 245] width 116 height 9
click at [106, 258] on li at bounding box center [110, 254] width 116 height 9
click at [105, 269] on li "Microneedling to stimulate collagen and improve texture" at bounding box center [110, 273] width 116 height 9
click at [105, 264] on li at bounding box center [110, 264] width 116 height 9
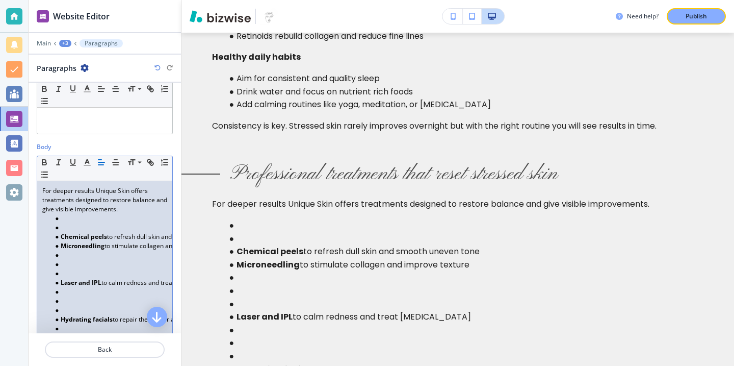
click at [74, 230] on li at bounding box center [110, 227] width 116 height 9
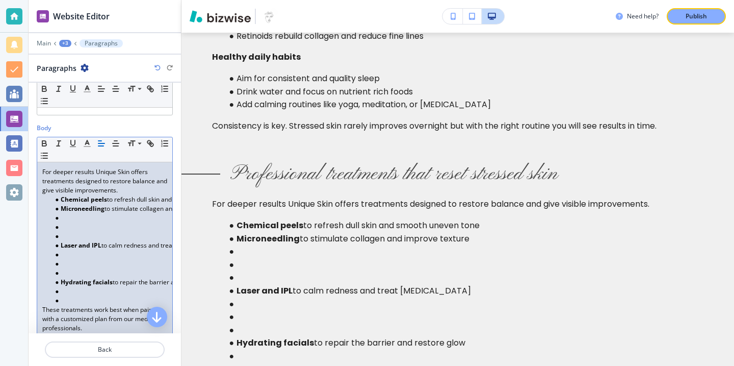
scroll to position [188, 0]
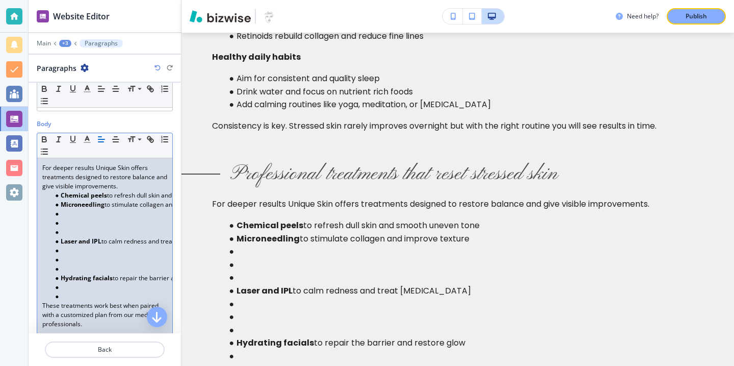
click at [64, 233] on li at bounding box center [110, 231] width 116 height 9
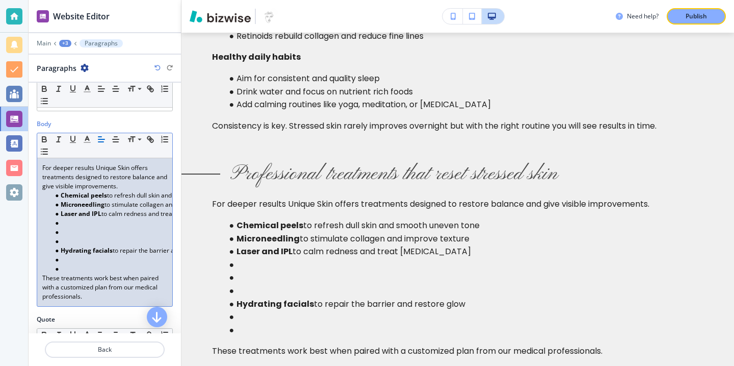
click at [58, 239] on li at bounding box center [110, 241] width 116 height 9
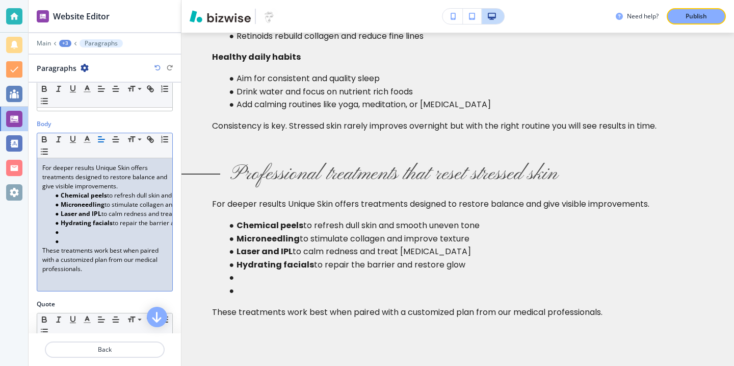
click at [71, 241] on li at bounding box center [110, 241] width 116 height 9
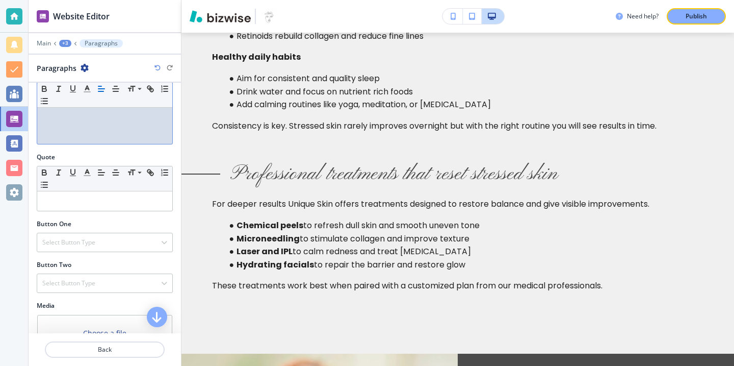
scroll to position [391, 0]
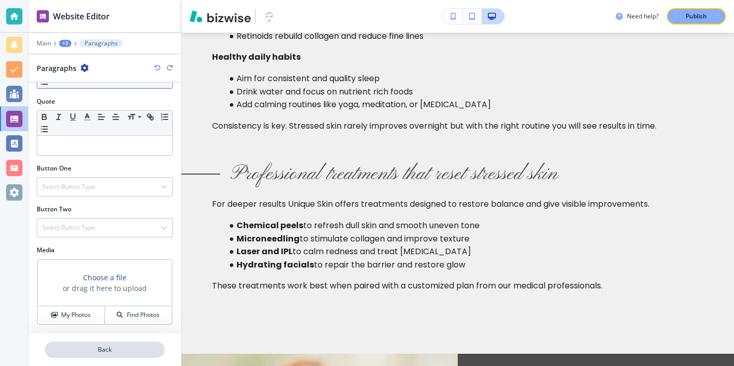
click at [79, 351] on p "Back" at bounding box center [105, 349] width 118 height 9
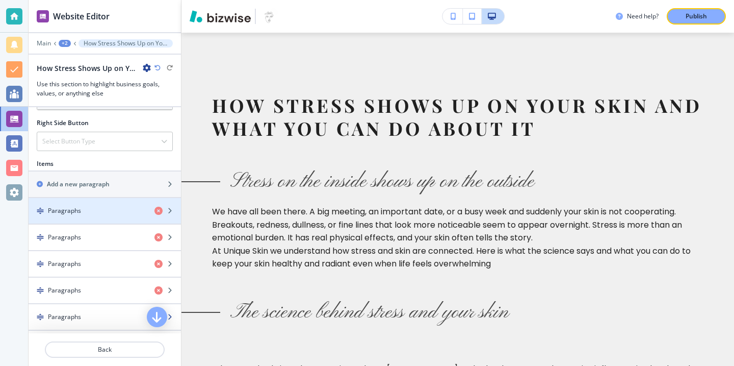
scroll to position [497, 0]
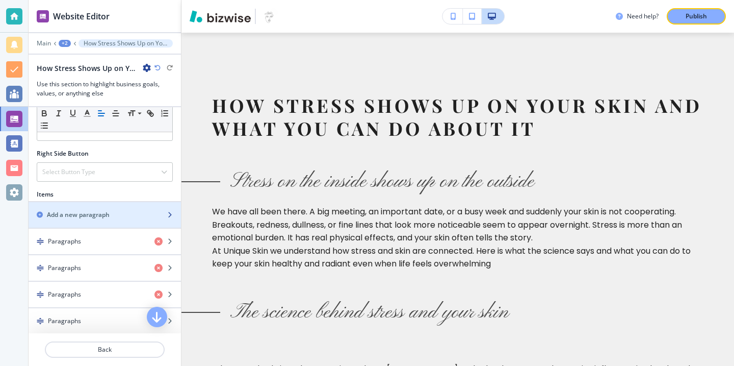
click at [111, 213] on div "Add a new paragraph" at bounding box center [94, 214] width 130 height 9
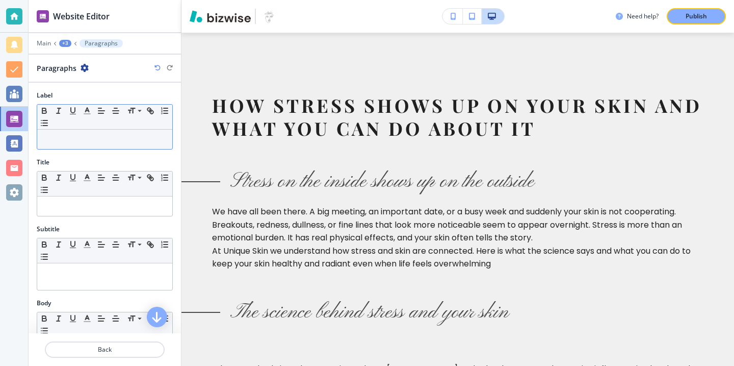
click at [89, 131] on div at bounding box center [104, 139] width 135 height 19
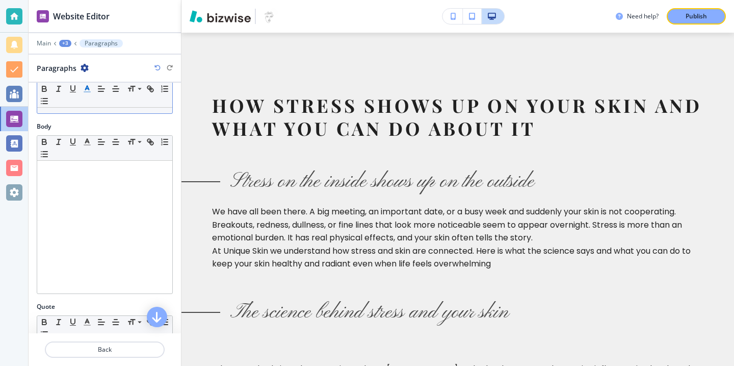
scroll to position [257, 0]
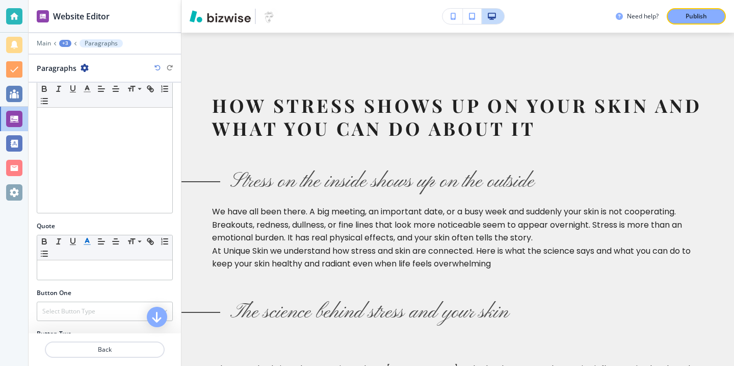
click at [86, 244] on line "button" at bounding box center [87, 244] width 6 height 0
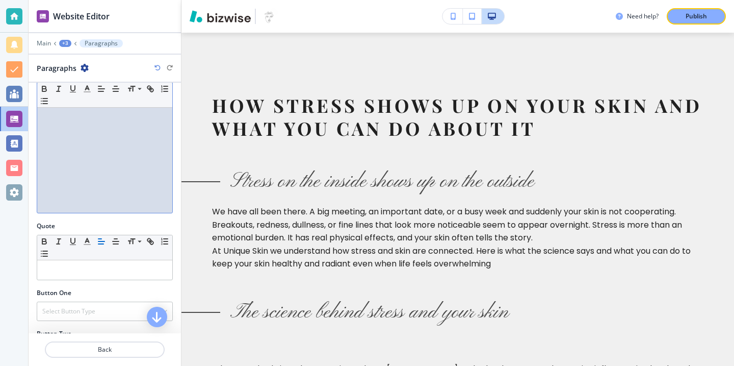
click at [100, 164] on div at bounding box center [104, 146] width 135 height 133
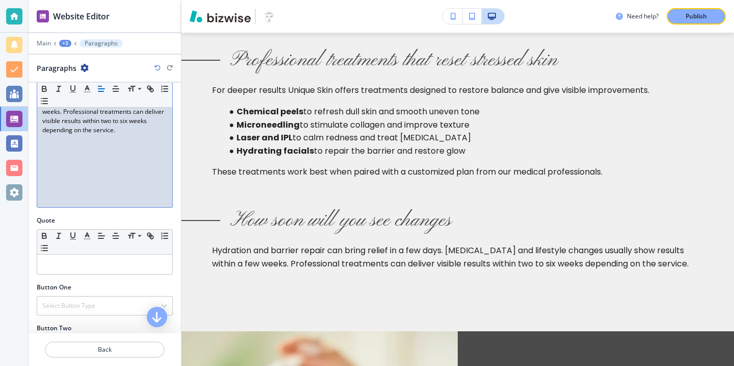
scroll to position [273, 0]
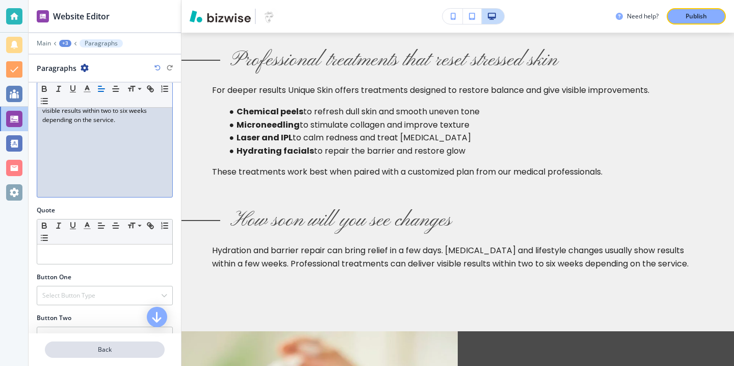
click at [78, 344] on button "Back" at bounding box center [105, 349] width 120 height 16
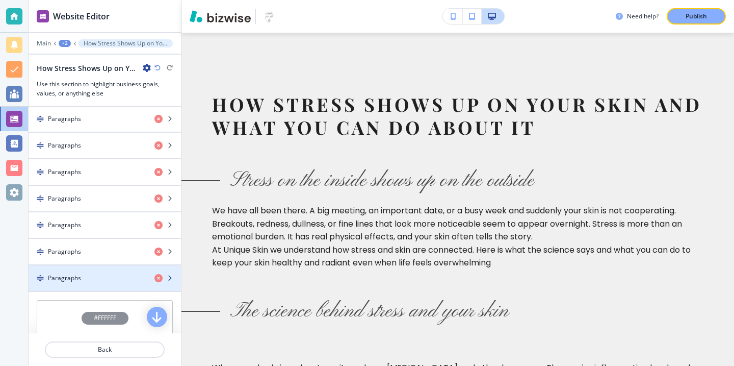
scroll to position [0, 0]
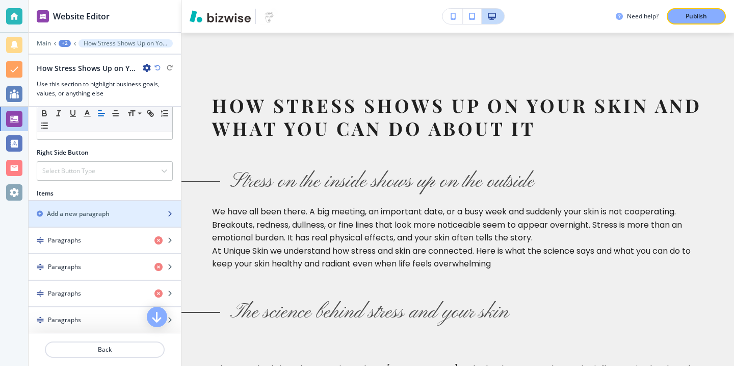
click at [96, 221] on div "button" at bounding box center [105, 222] width 152 height 8
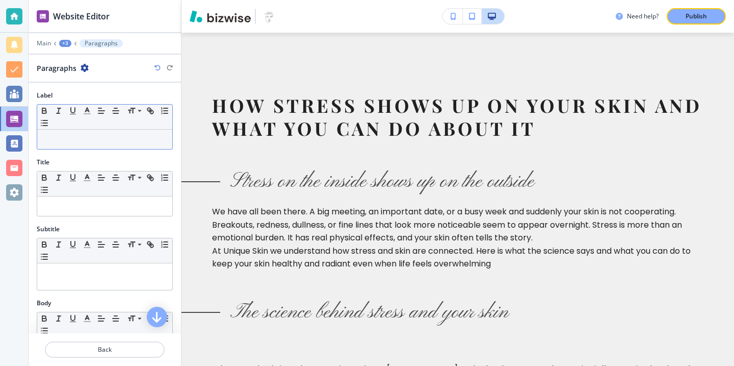
click at [146, 141] on p at bounding box center [104, 139] width 125 height 9
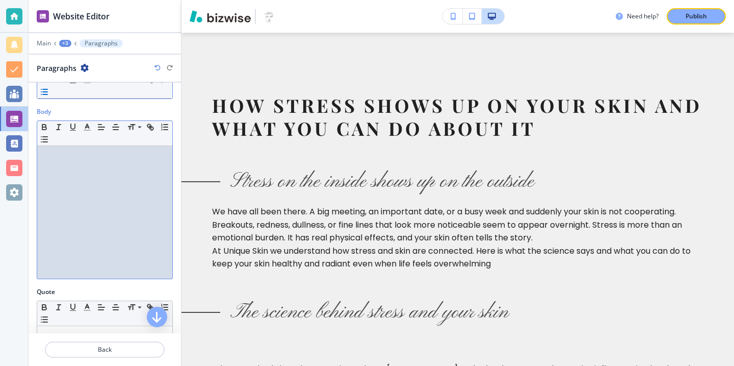
click at [50, 253] on div at bounding box center [104, 212] width 135 height 133
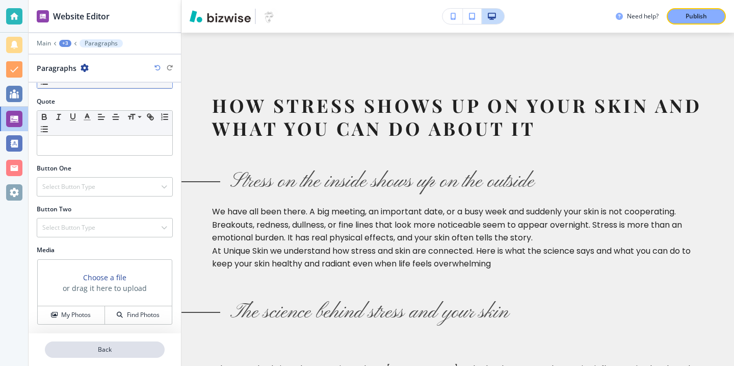
click at [85, 343] on button "Back" at bounding box center [105, 349] width 120 height 16
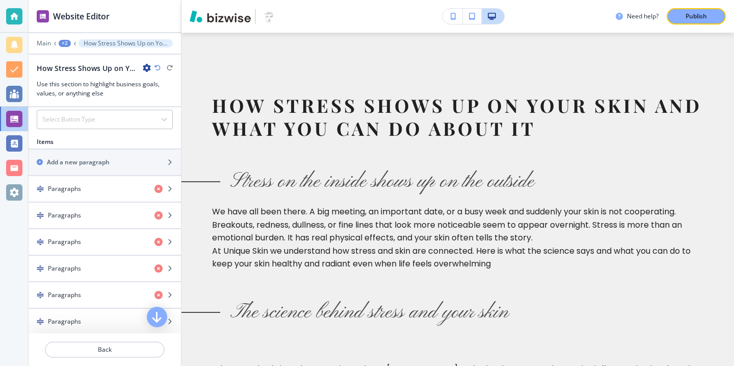
click at [86, 146] on div at bounding box center [105, 147] width 152 height 2
click at [86, 165] on h2 "Add a new paragraph" at bounding box center [78, 162] width 63 height 9
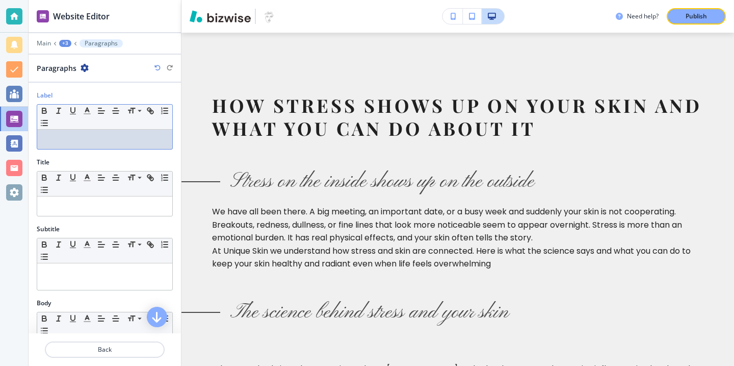
click at [136, 155] on div "Label Small Normal Large Huge" at bounding box center [105, 124] width 152 height 67
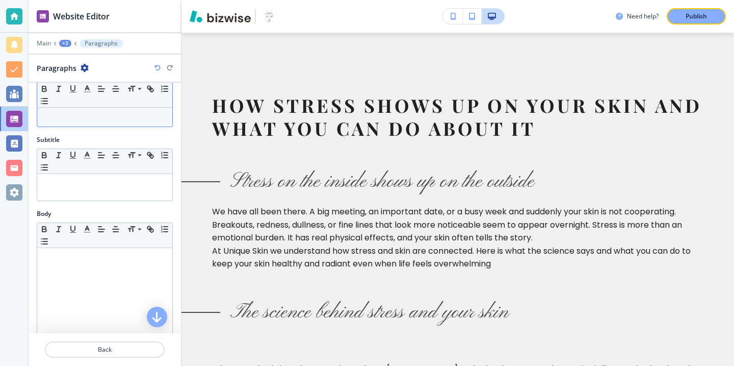
scroll to position [152, 0]
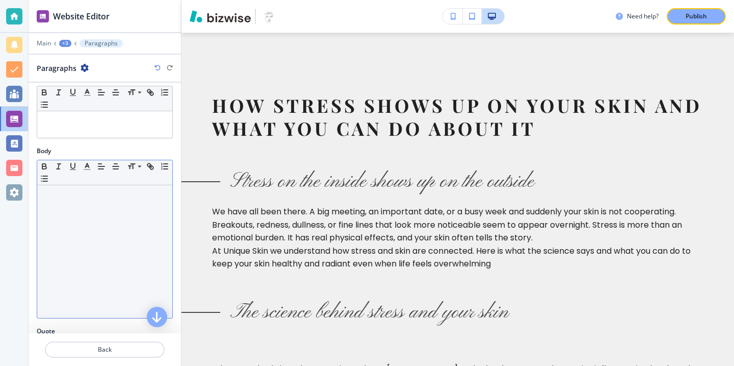
click at [120, 219] on div at bounding box center [104, 251] width 135 height 133
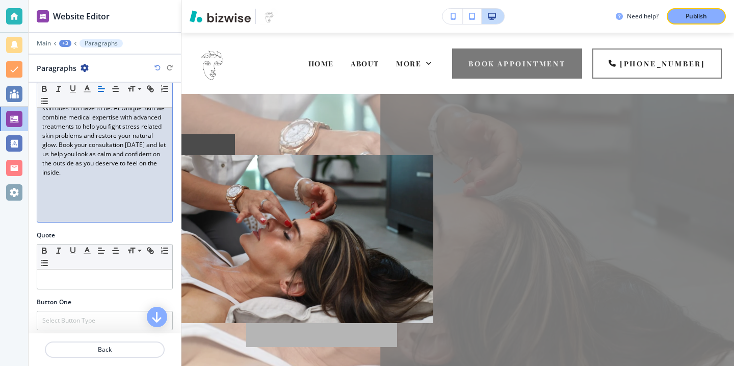
scroll to position [381, 0]
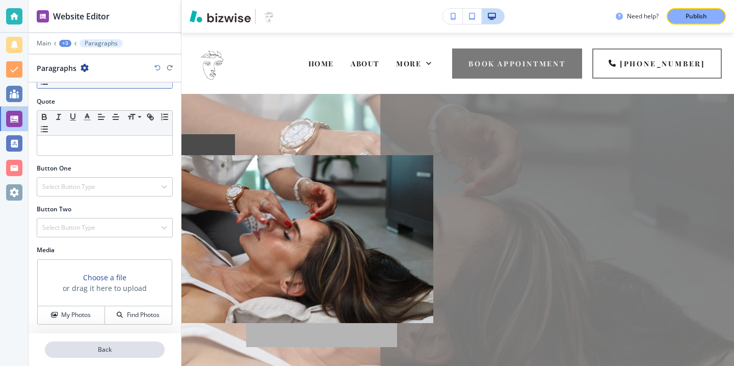
click at [148, 349] on p "Back" at bounding box center [105, 349] width 118 height 9
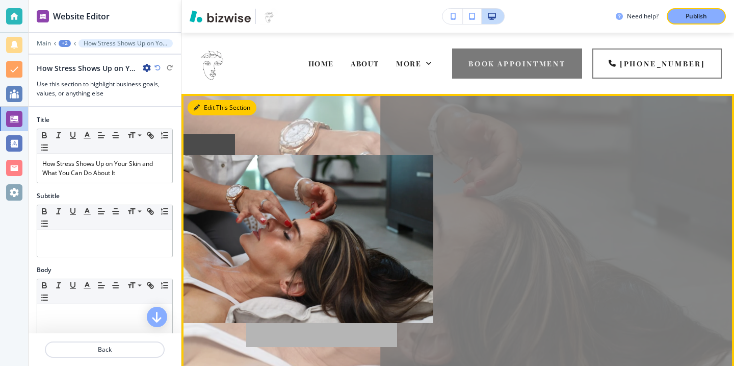
click at [211, 110] on button "Edit This Section" at bounding box center [222, 107] width 69 height 15
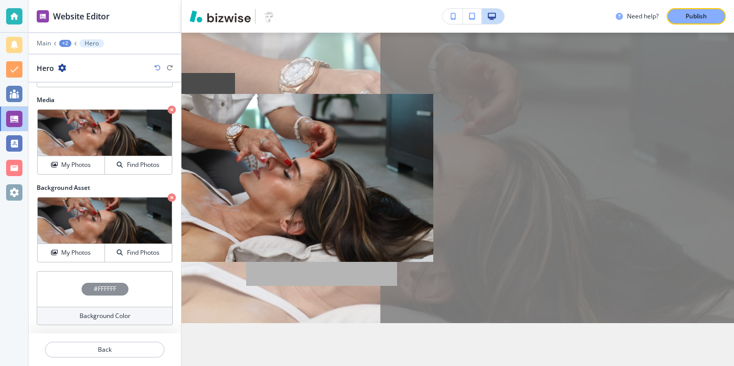
scroll to position [387, 0]
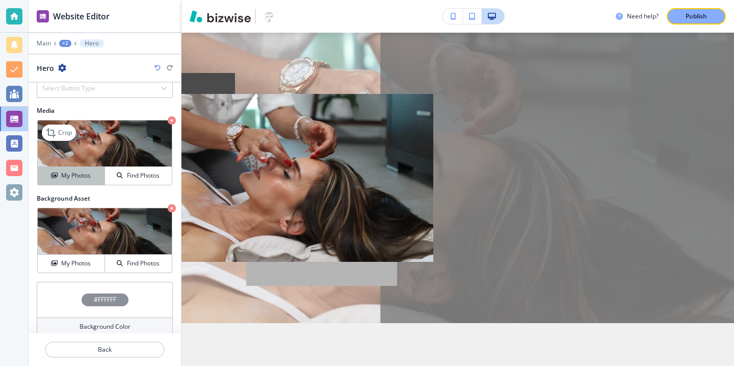
click at [86, 181] on button "My Photos" at bounding box center [71, 176] width 67 height 18
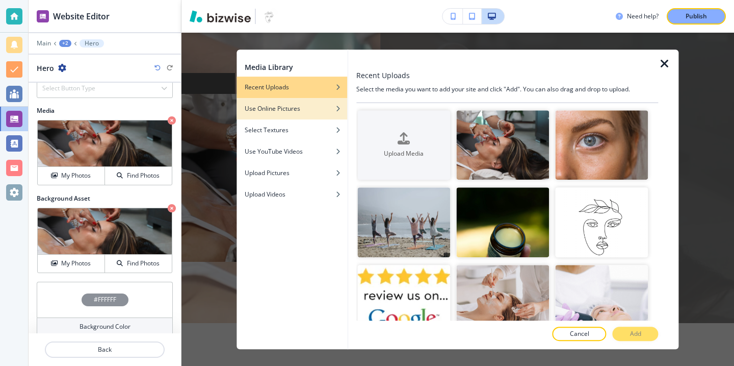
click at [300, 113] on div "button" at bounding box center [292, 116] width 111 height 6
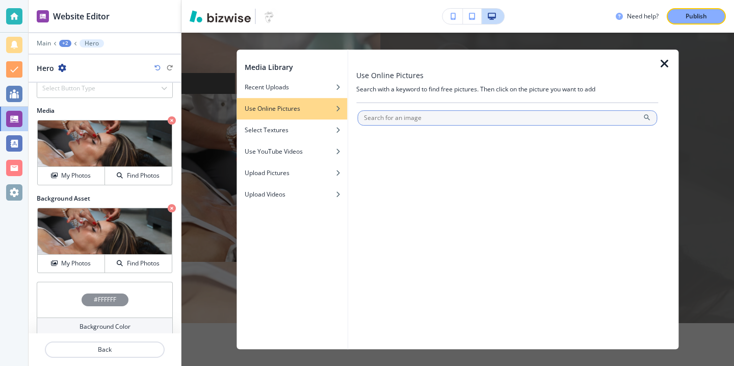
click at [381, 117] on input "text" at bounding box center [507, 117] width 300 height 15
type input "stress"
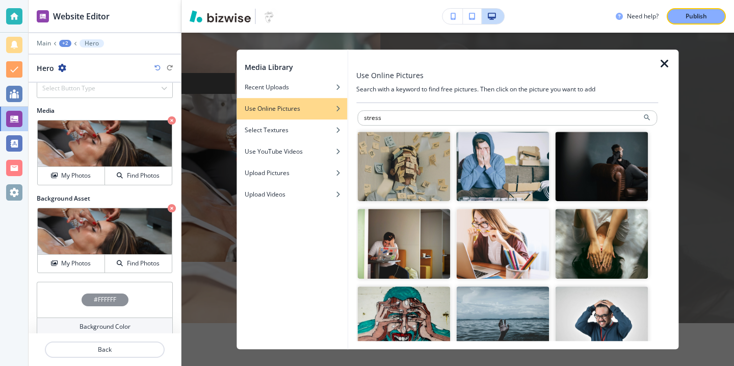
click at [490, 165] on img "button" at bounding box center [502, 167] width 93 height 70
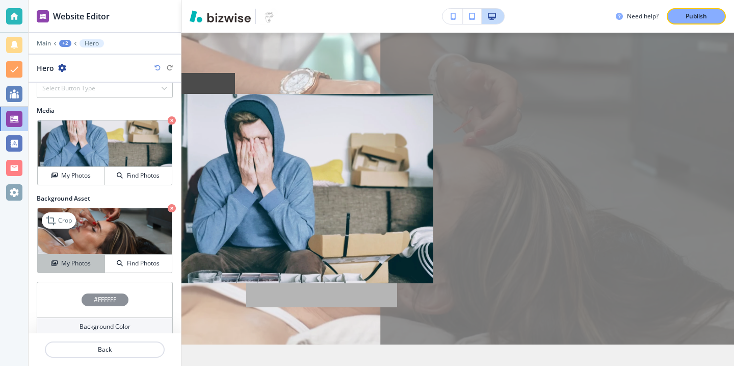
click at [42, 271] on button "My Photos" at bounding box center [71, 263] width 67 height 18
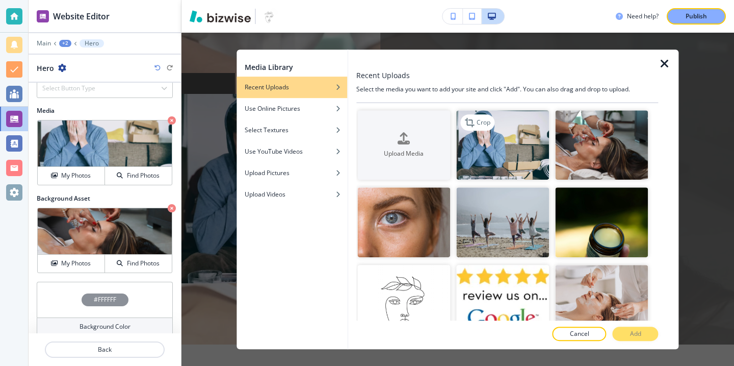
click at [473, 156] on img "button" at bounding box center [502, 145] width 93 height 70
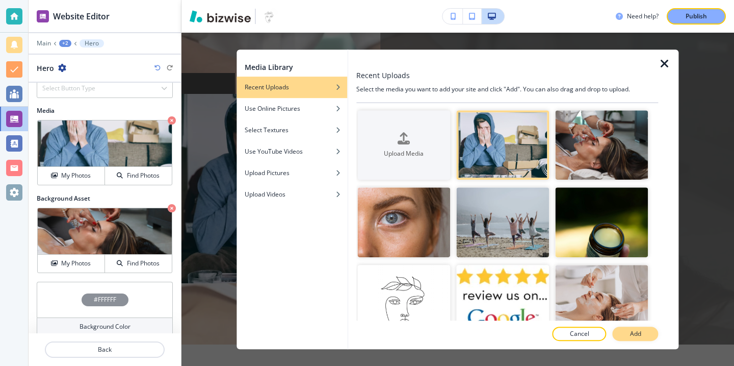
click at [637, 338] on button "Add" at bounding box center [636, 333] width 46 height 14
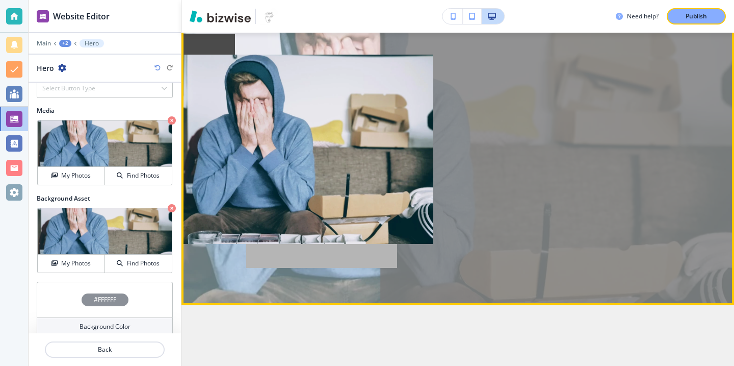
scroll to position [92, 0]
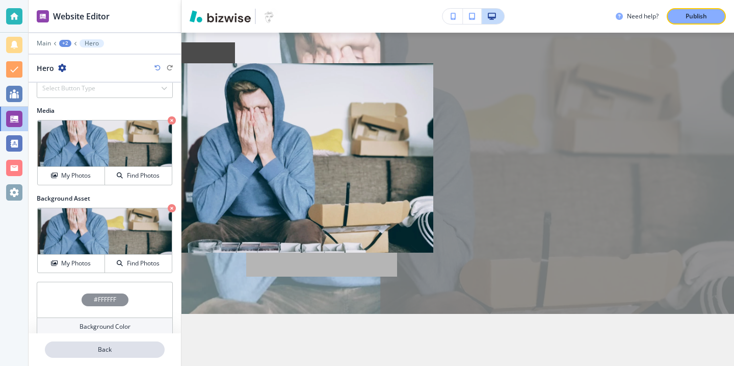
click at [150, 348] on p "Back" at bounding box center [105, 349] width 118 height 9
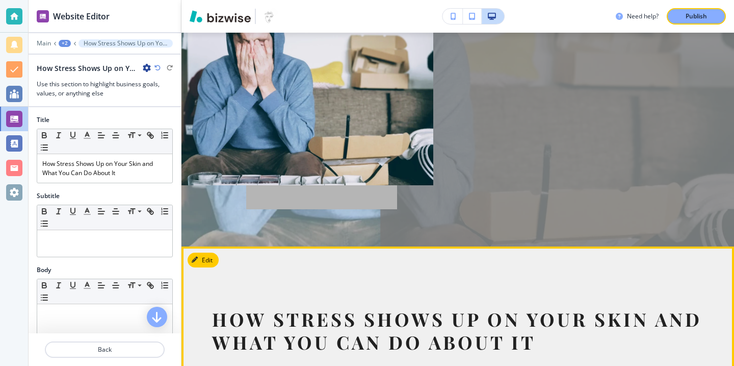
scroll to position [0, 0]
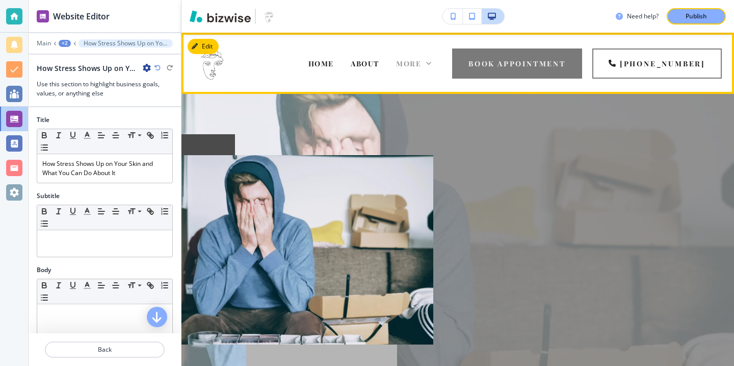
click at [421, 67] on span "More" at bounding box center [408, 64] width 25 height 10
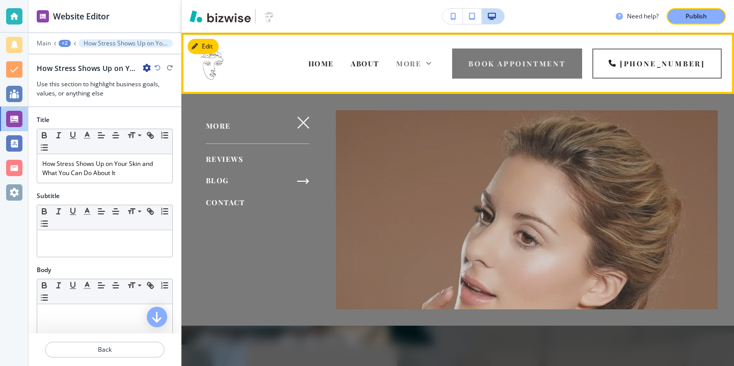
click at [451, 39] on div "HOME ABOUT SERVICES FAQ REVIEWS BLOG CONTACT More BOOK APPOINTMENT [PHONE_NUMBE…" at bounding box center [458, 63] width 553 height 61
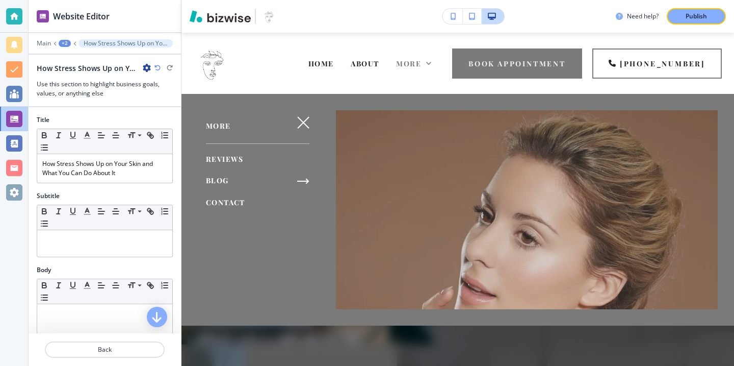
click at [227, 178] on span "BLOG" at bounding box center [217, 180] width 23 height 10
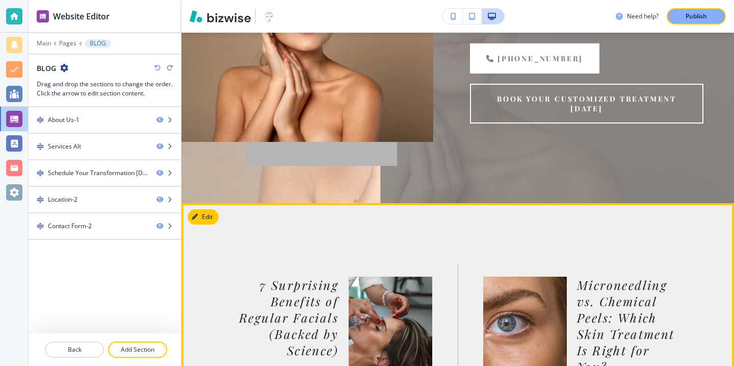
scroll to position [397, 0]
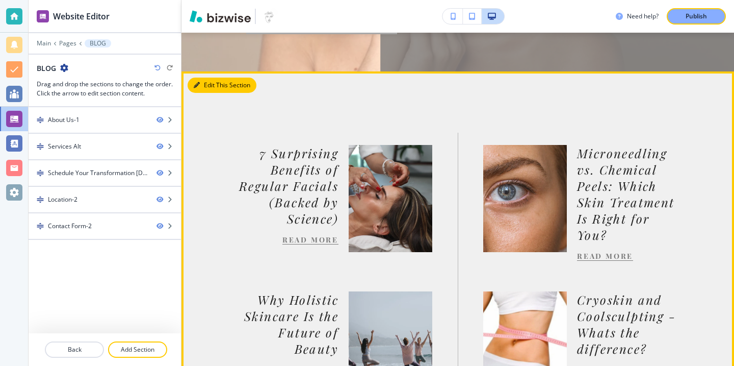
click at [204, 92] on button "Edit This Section" at bounding box center [222, 85] width 69 height 15
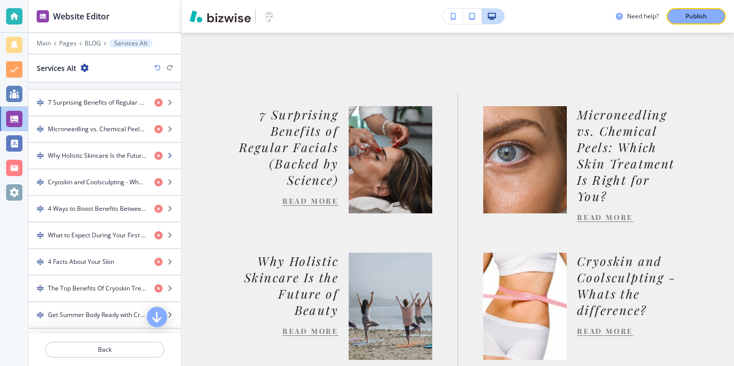
scroll to position [366, 0]
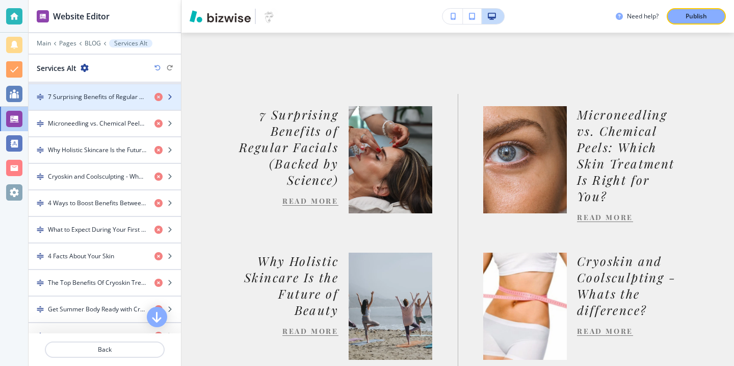
click at [125, 105] on div "button" at bounding box center [105, 105] width 152 height 8
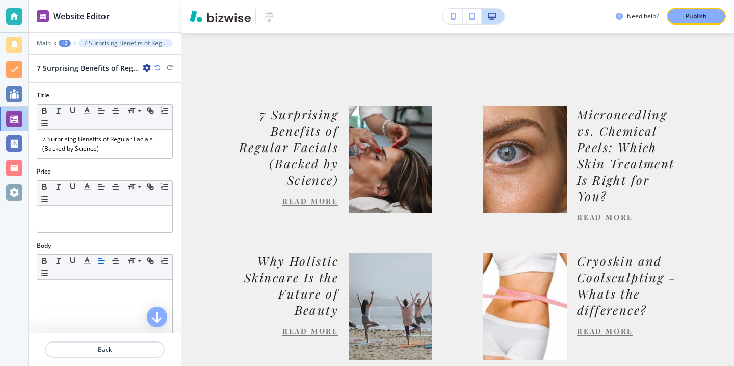
click at [145, 70] on icon "button" at bounding box center [147, 68] width 8 height 8
click at [171, 100] on p "Duplicate 7 Surprising Benefits of Regular Facials (Backed by Science)" at bounding box center [175, 103] width 52 height 9
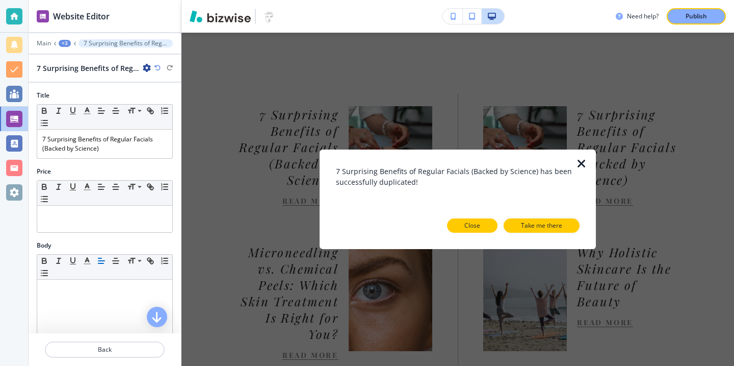
click at [482, 225] on button "Close" at bounding box center [472, 225] width 50 height 14
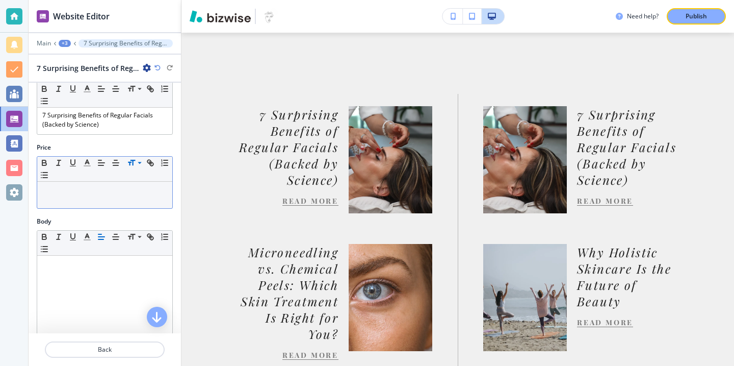
scroll to position [29, 0]
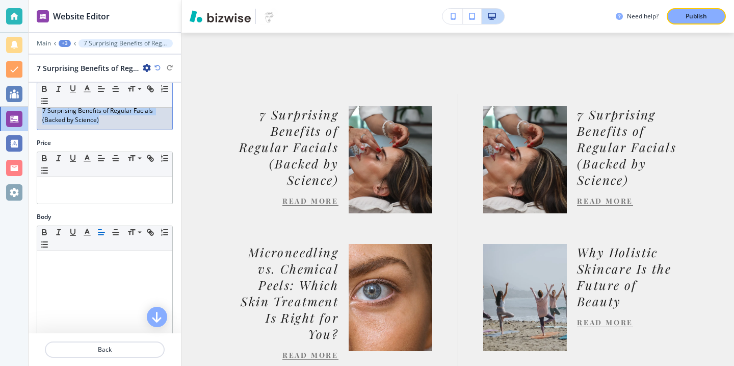
drag, startPoint x: 120, startPoint y: 124, endPoint x: 32, endPoint y: 112, distance: 89.1
click at [32, 112] on div "Title Small Normal Large Huge 7 Surprising Benefits of Regular Facials (Backed …" at bounding box center [105, 100] width 152 height 76
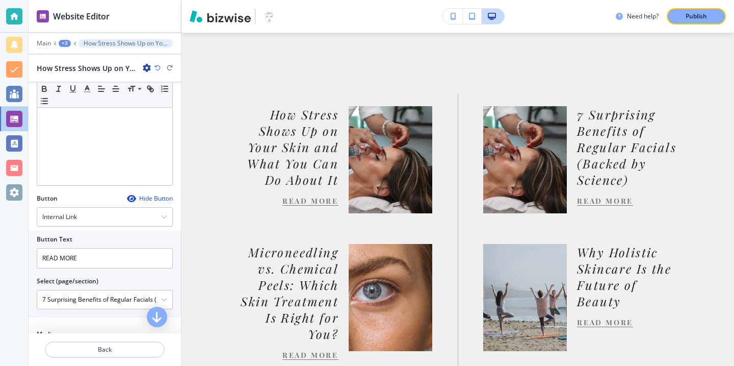
scroll to position [311, 0]
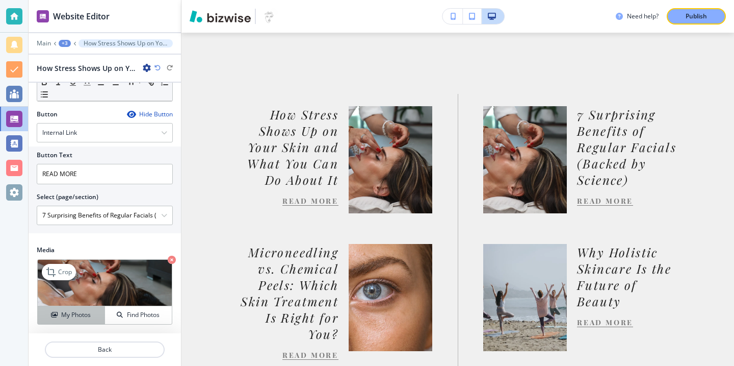
click at [85, 307] on button "My Photos" at bounding box center [71, 315] width 67 height 18
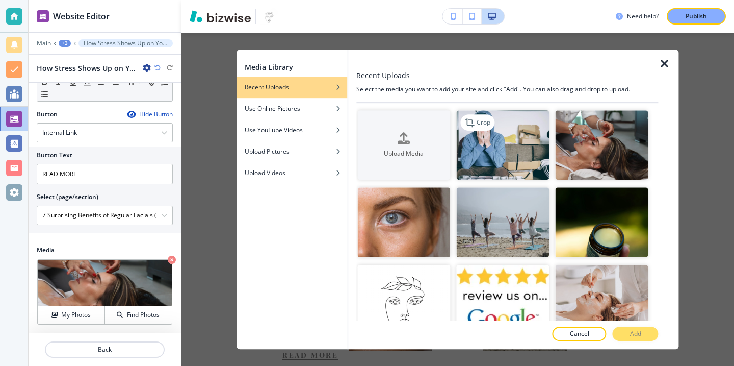
click at [491, 114] on div "Crop" at bounding box center [477, 122] width 34 height 16
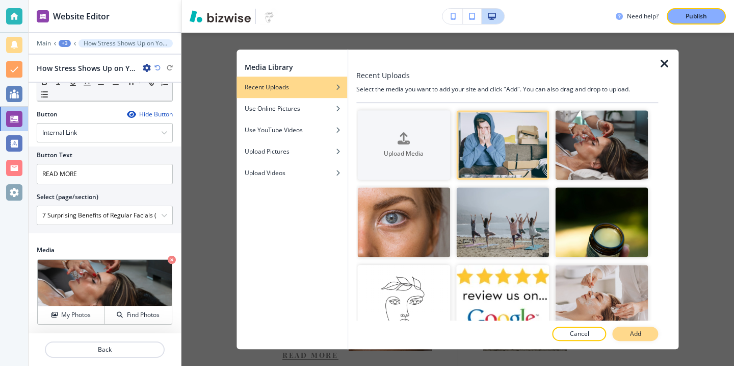
click at [648, 331] on button "Add" at bounding box center [636, 333] width 46 height 14
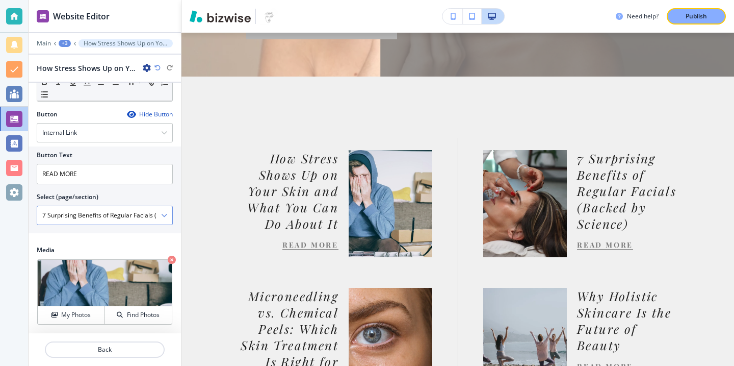
click at [165, 215] on icon "button" at bounding box center [164, 215] width 6 height 6
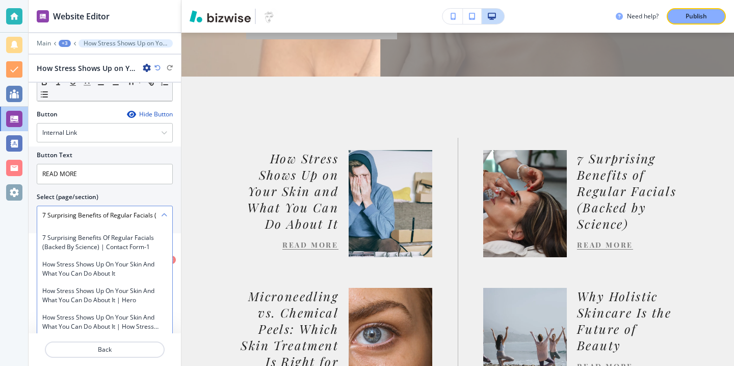
scroll to position [2835, 0]
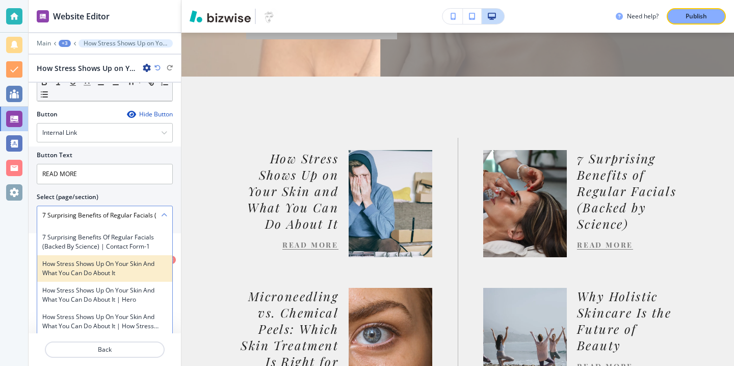
click at [141, 265] on h4 "How Stress Shows Up on Your Skin and What You Can Do About It" at bounding box center [104, 268] width 125 height 18
type \(page\/section\) "How Stress Shows Up on Your Skin and What You Can Do About It"
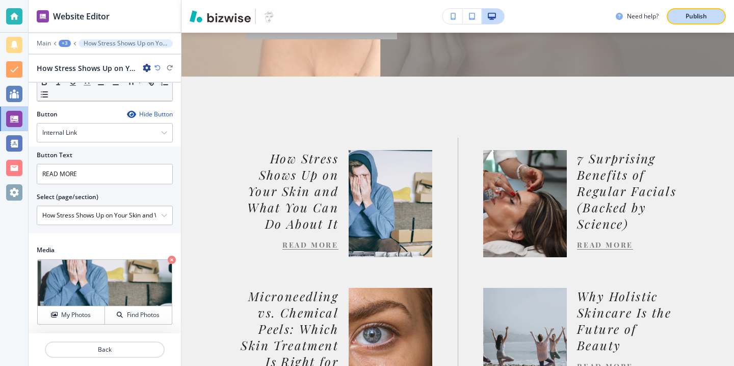
click at [693, 23] on button "Publish" at bounding box center [696, 16] width 59 height 16
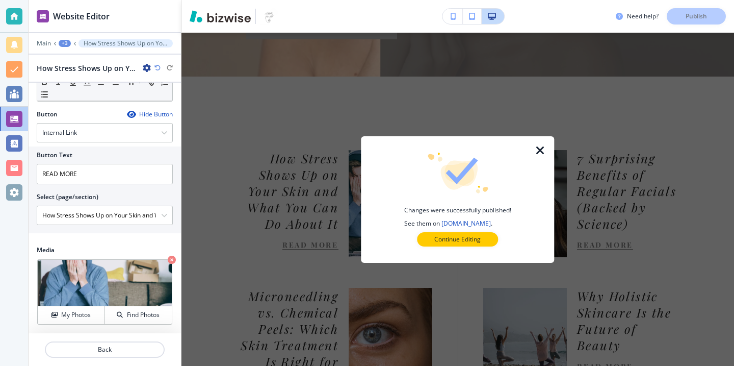
click at [541, 145] on icon "button" at bounding box center [540, 150] width 12 height 12
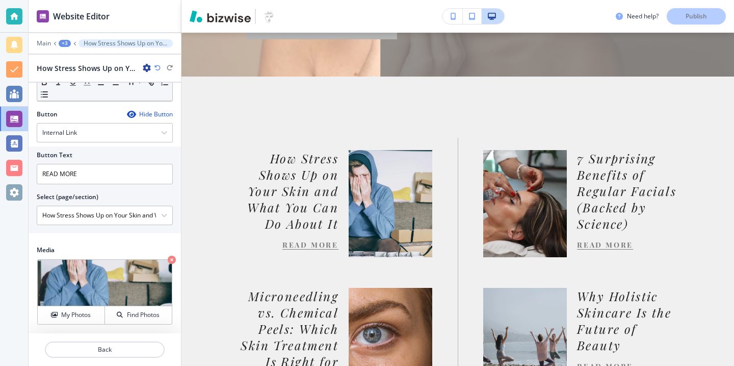
click at [19, 18] on div at bounding box center [14, 16] width 16 height 16
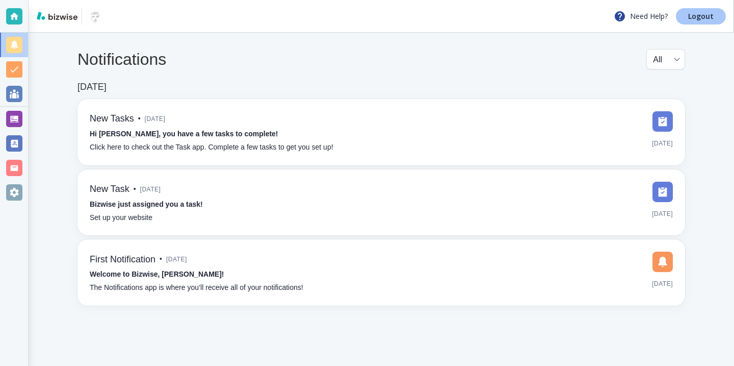
click at [699, 19] on p "Logout" at bounding box center [700, 16] width 25 height 7
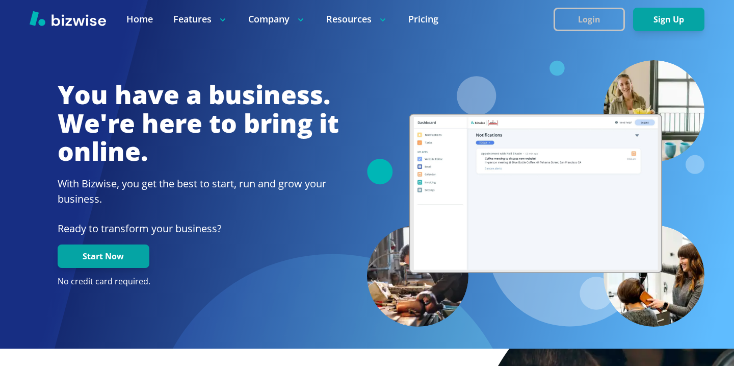
click at [609, 27] on button "Login" at bounding box center [589, 19] width 71 height 23
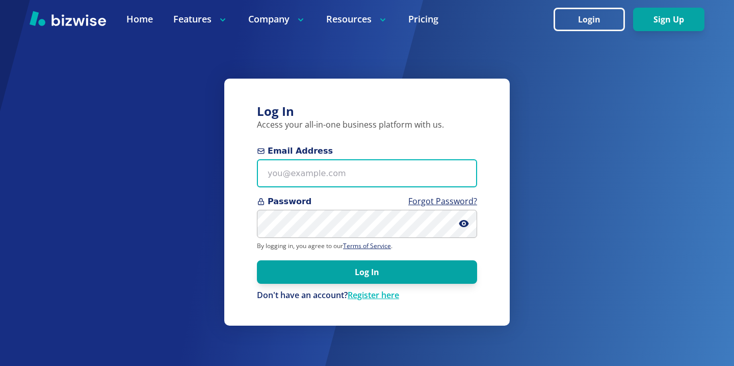
click at [263, 172] on input "Email Address" at bounding box center [367, 173] width 220 height 28
paste input "marinefinishesllc@gmail.com"
type input "marinefinishesllc@gmail.com"
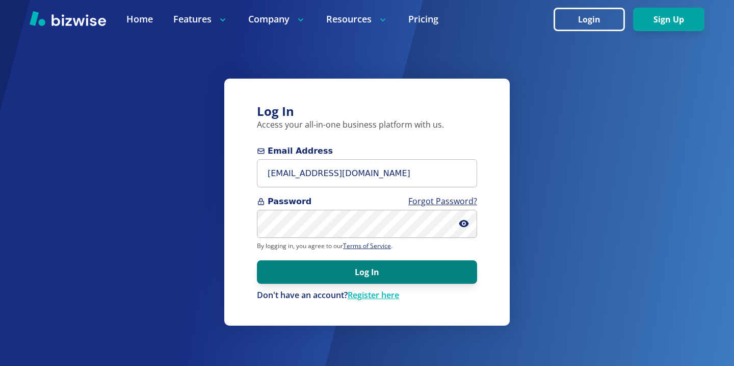
click at [355, 276] on button "Log In" at bounding box center [367, 271] width 220 height 23
